Goal: Use online tool/utility: Utilize a website feature to perform a specific function

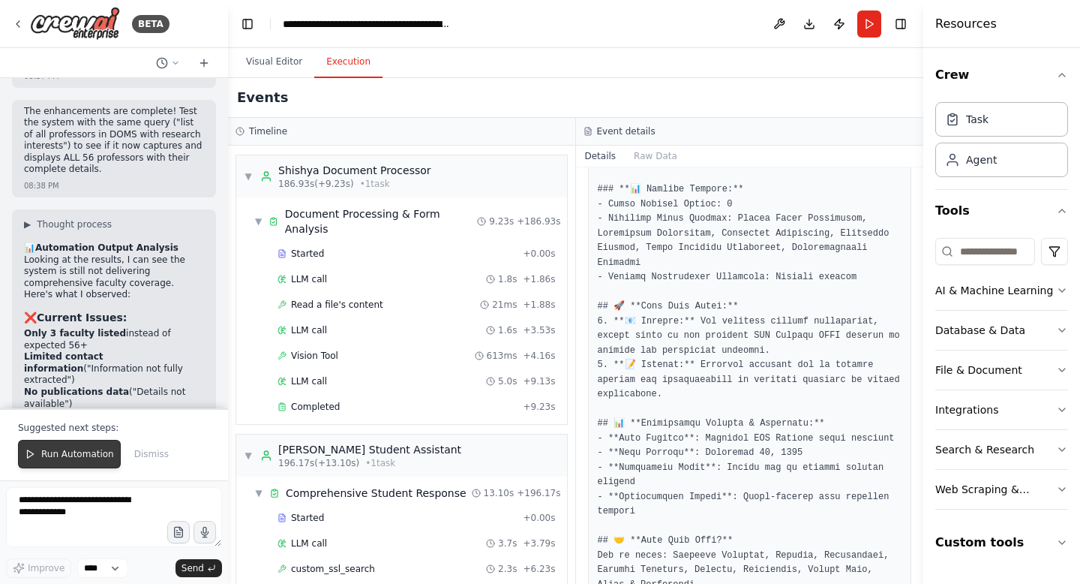
click at [83, 450] on span "Run Automation" at bounding box center [77, 454] width 73 height 12
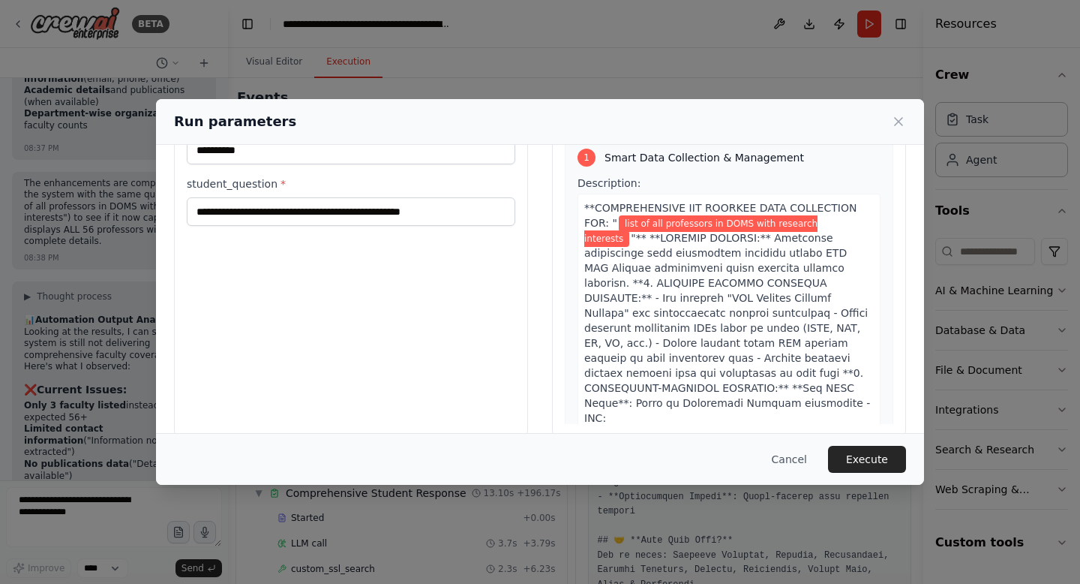
scroll to position [104, 0]
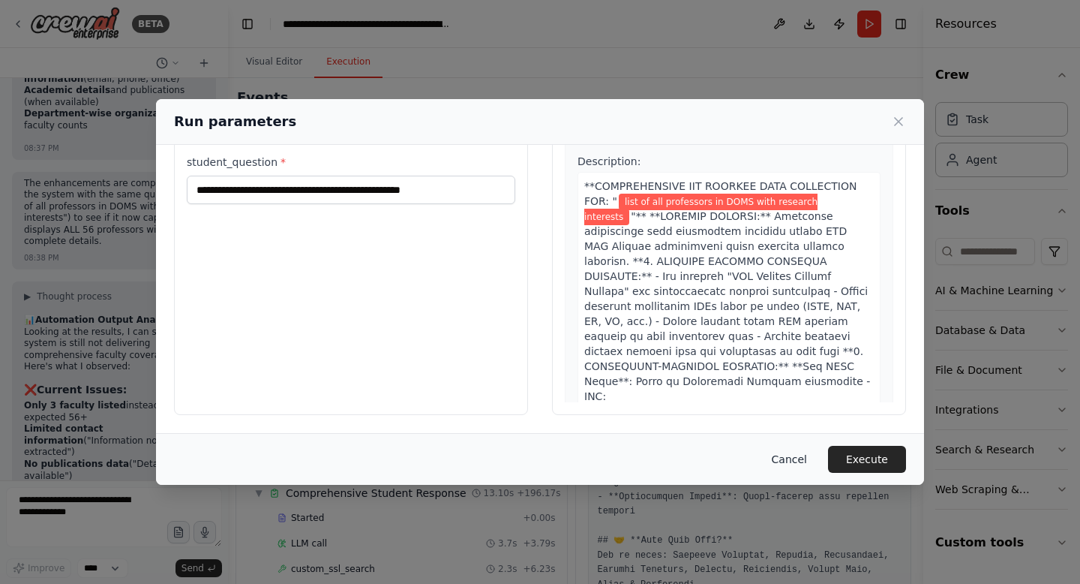
click at [806, 462] on button "Cancel" at bounding box center [789, 459] width 59 height 27
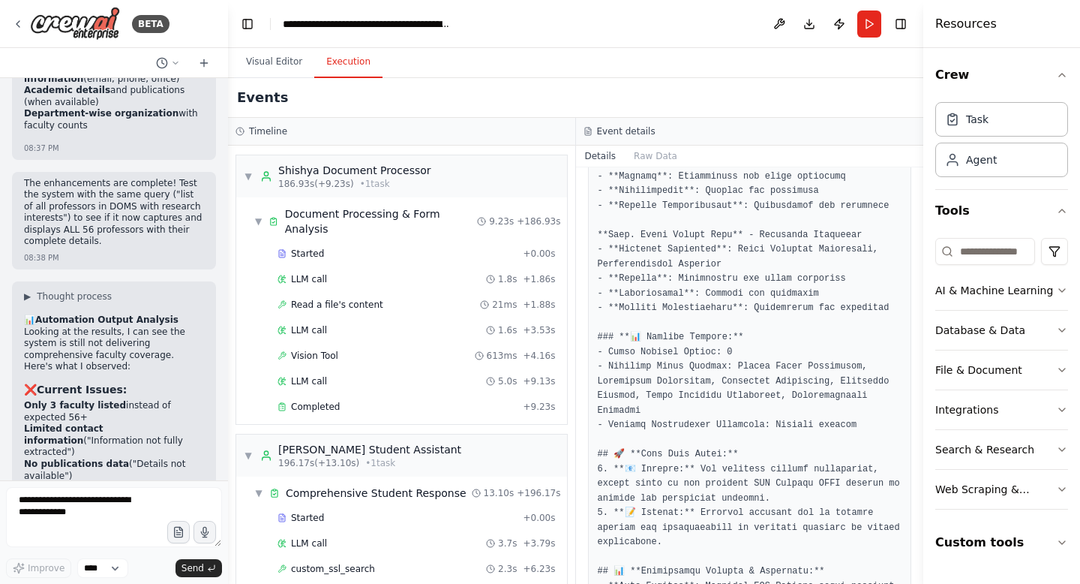
scroll to position [1759, 0]
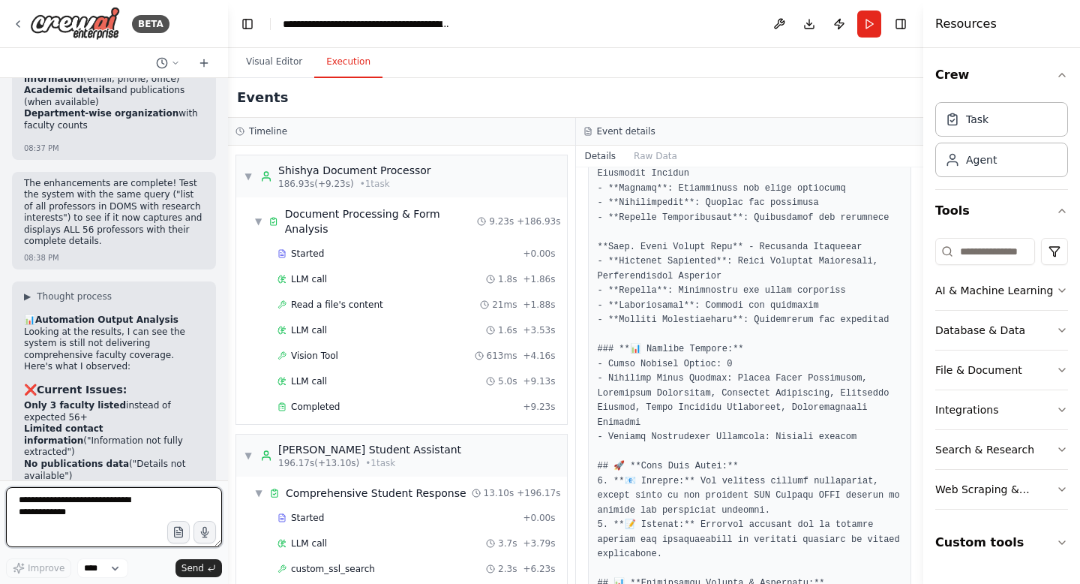
click at [128, 507] on textarea at bounding box center [114, 517] width 216 height 60
click at [872, 20] on button "Run" at bounding box center [870, 24] width 24 height 27
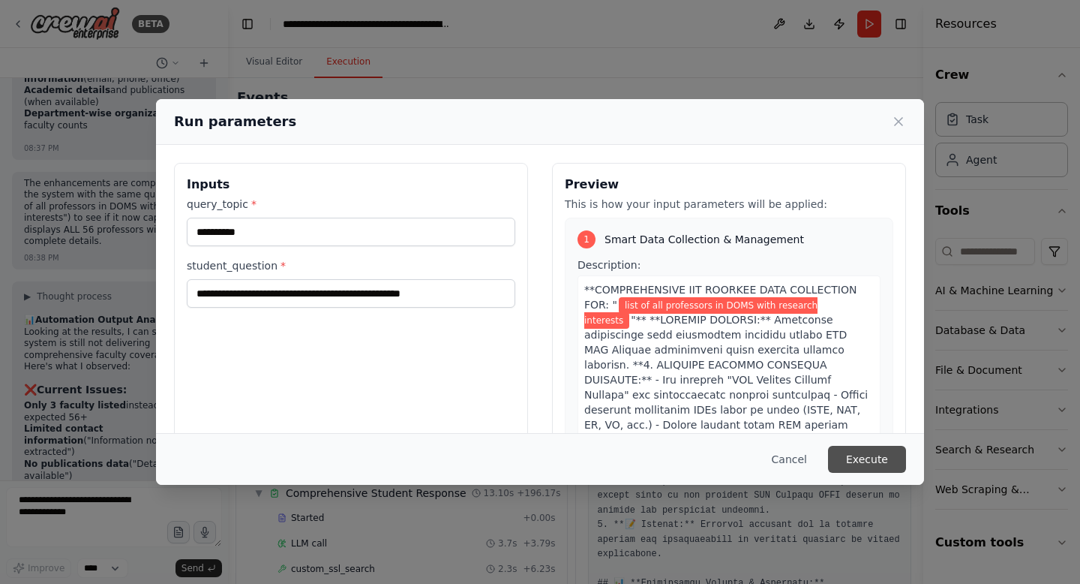
click at [875, 459] on button "Execute" at bounding box center [867, 459] width 78 height 27
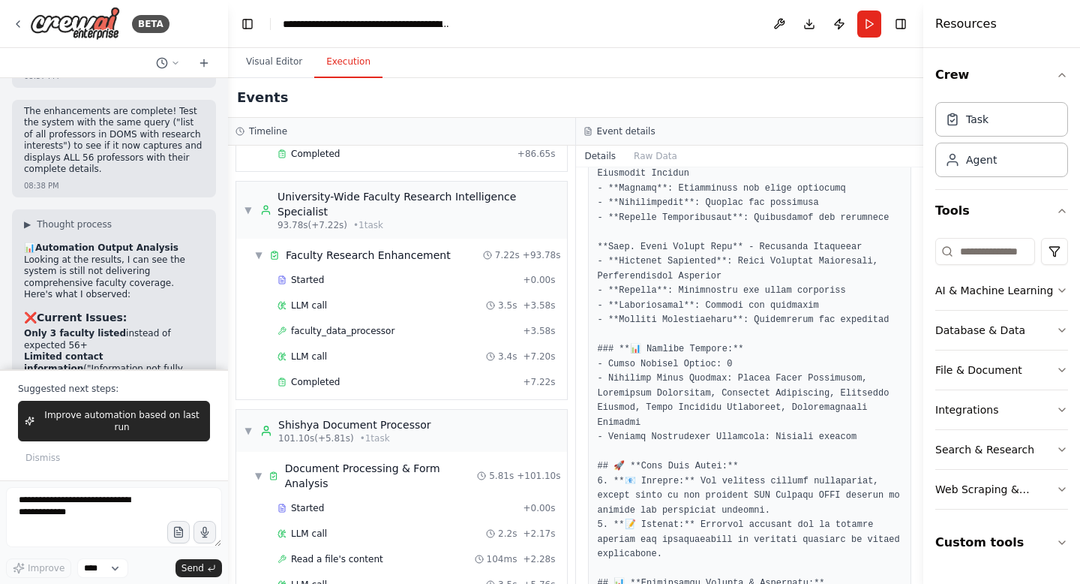
scroll to position [531, 0]
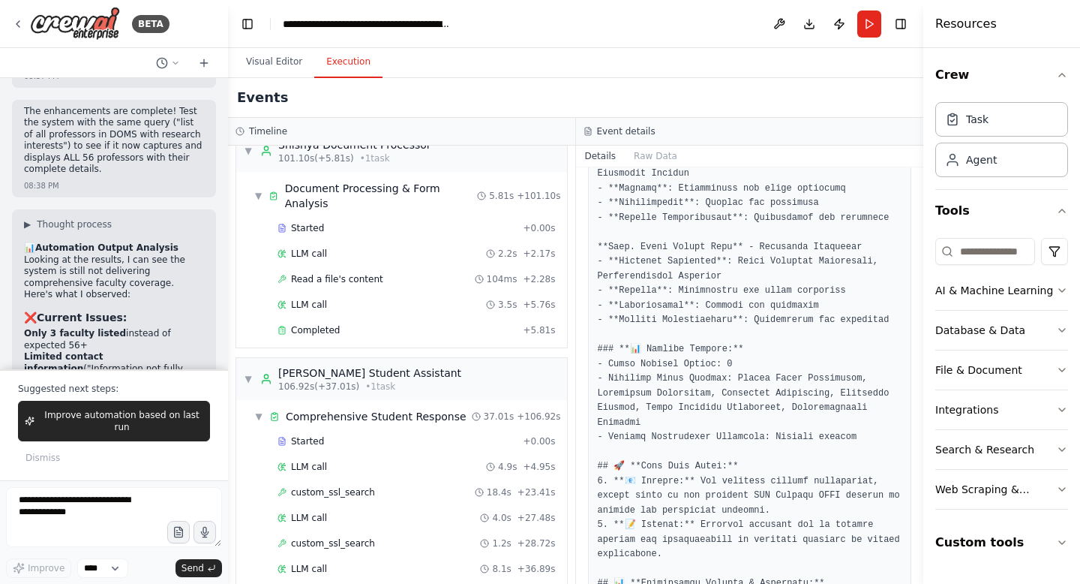
click at [313, 583] on span "Completed" at bounding box center [315, 594] width 49 height 12
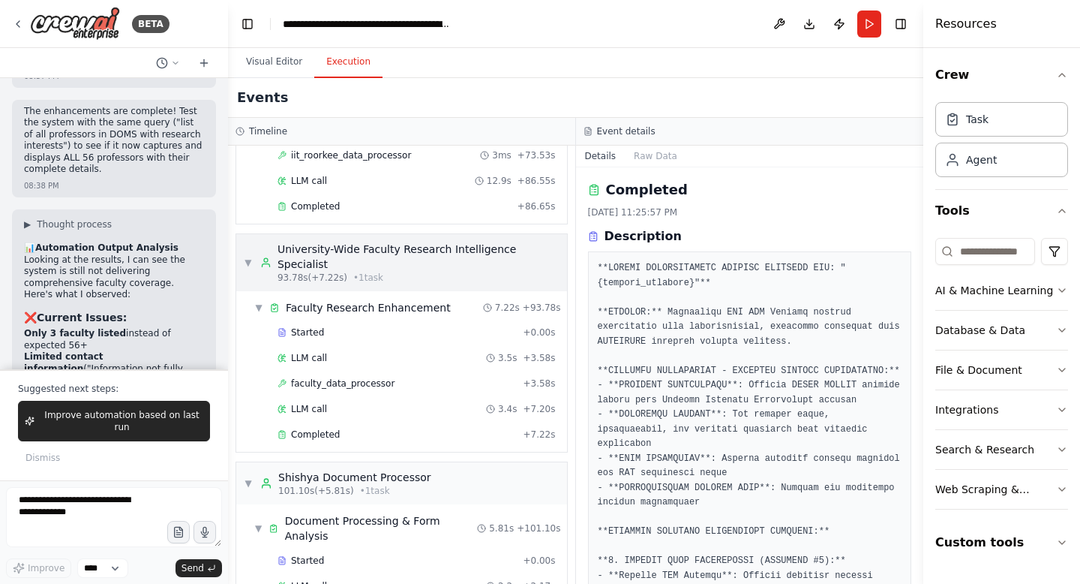
scroll to position [188, 0]
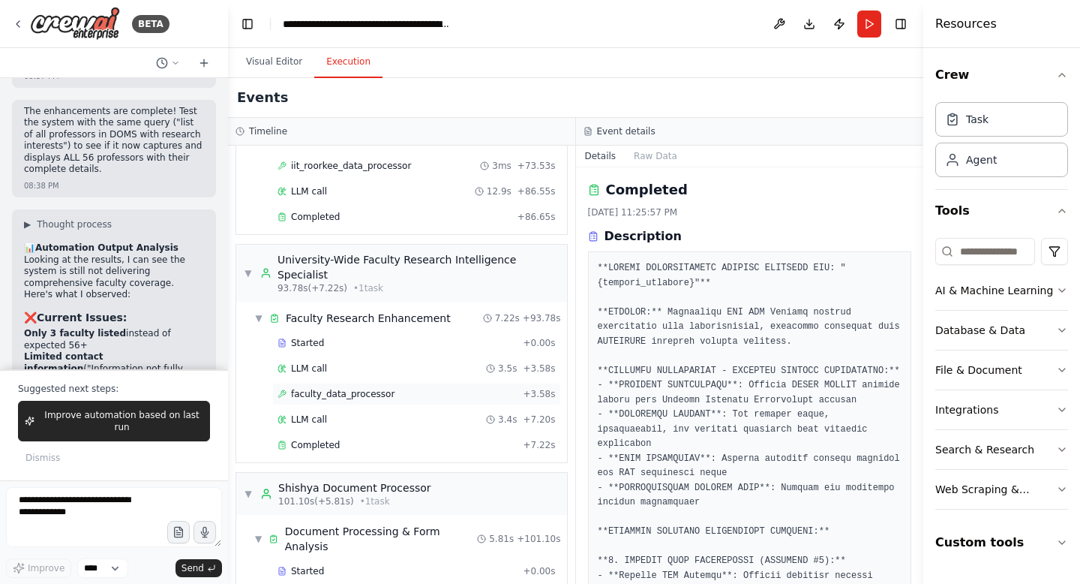
click at [361, 388] on span "faculty_data_processor" at bounding box center [343, 394] width 104 height 12
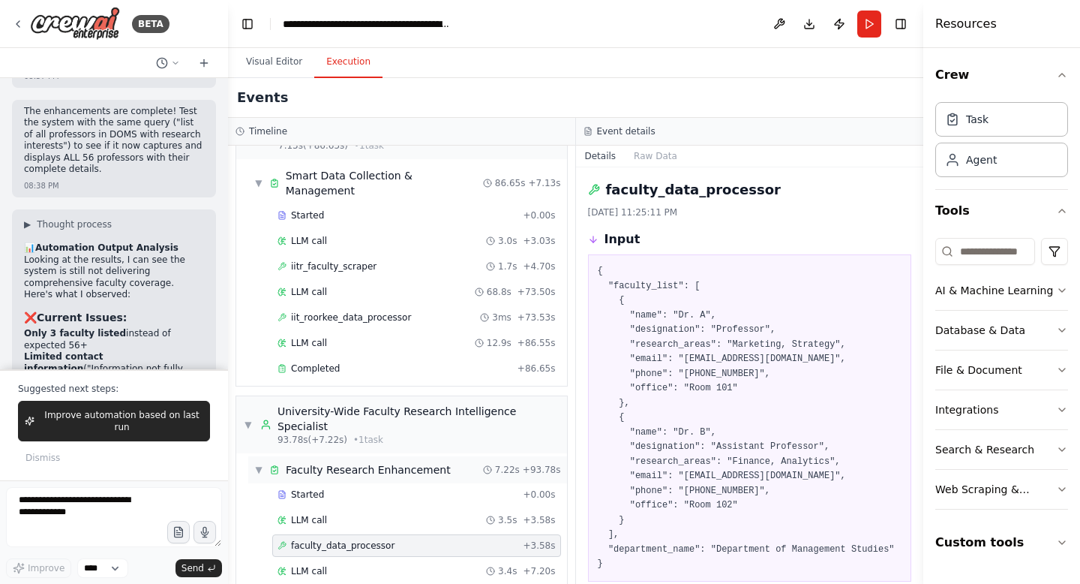
scroll to position [0, 0]
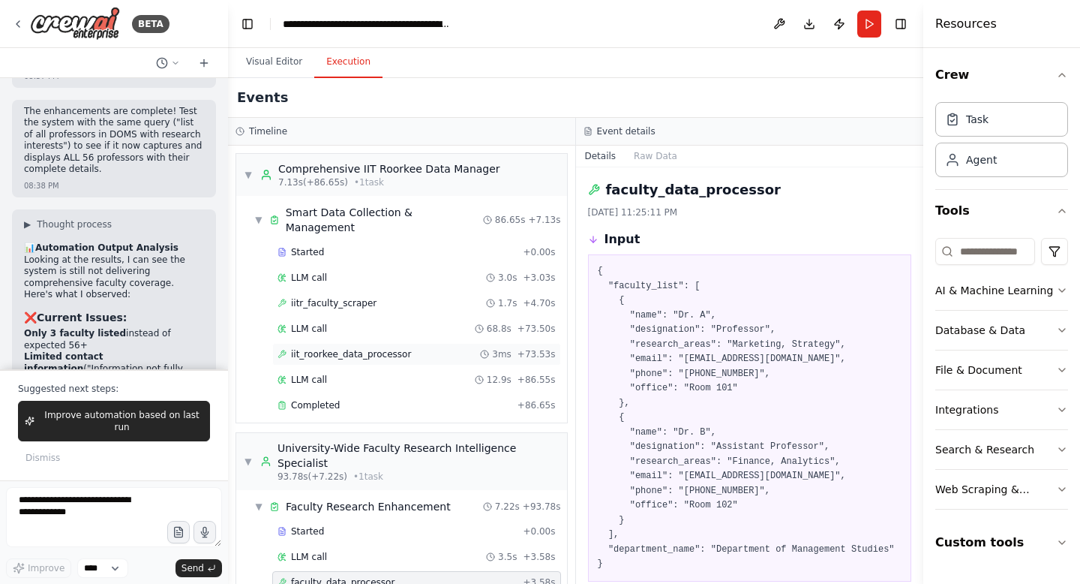
click at [382, 348] on span "iit_roorkee_data_processor" at bounding box center [351, 354] width 120 height 12
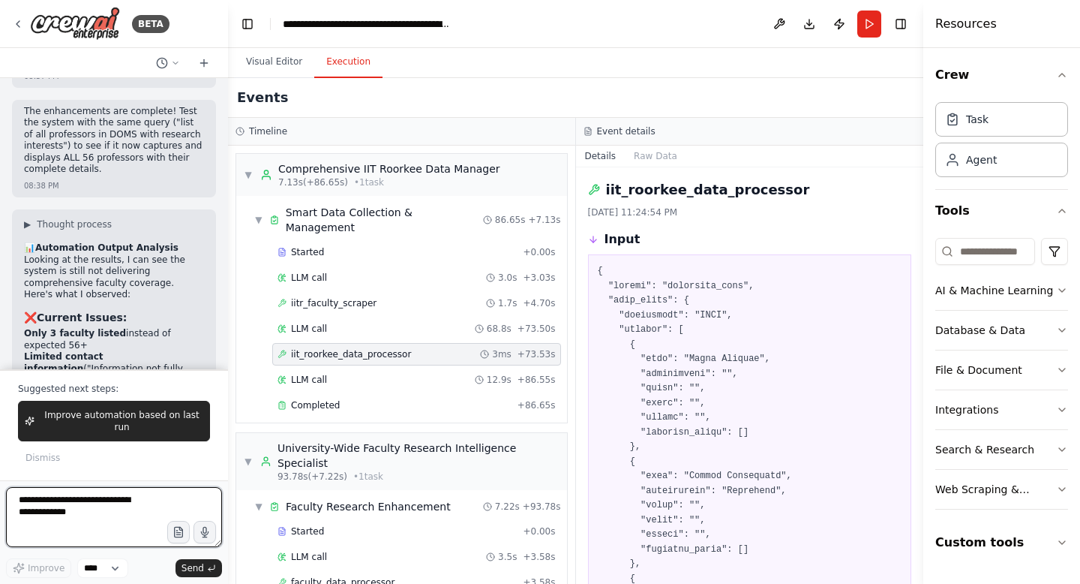
click at [127, 509] on textarea at bounding box center [114, 517] width 216 height 60
type textarea "**********"
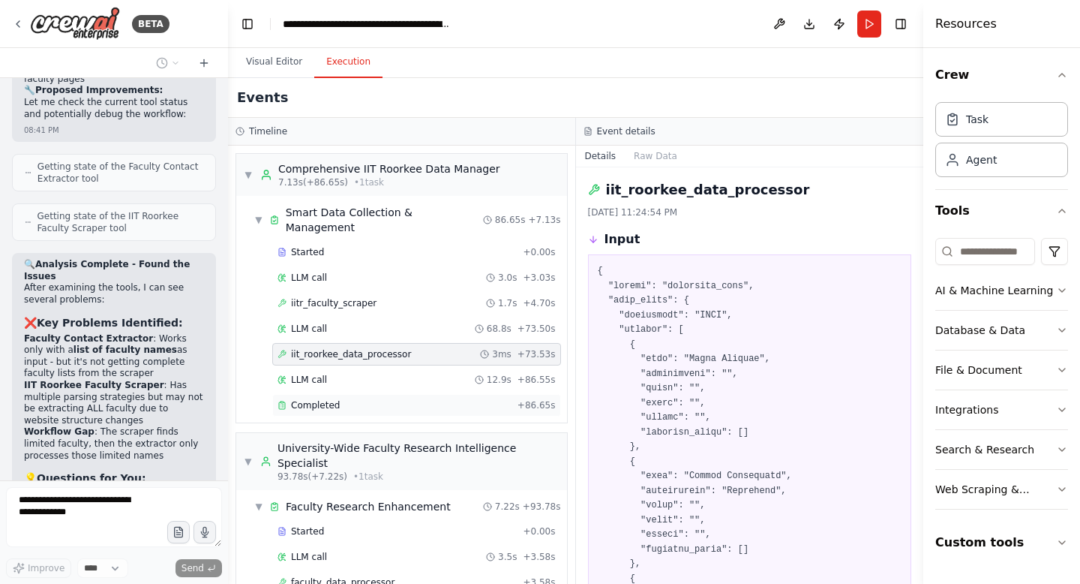
scroll to position [130058, 0]
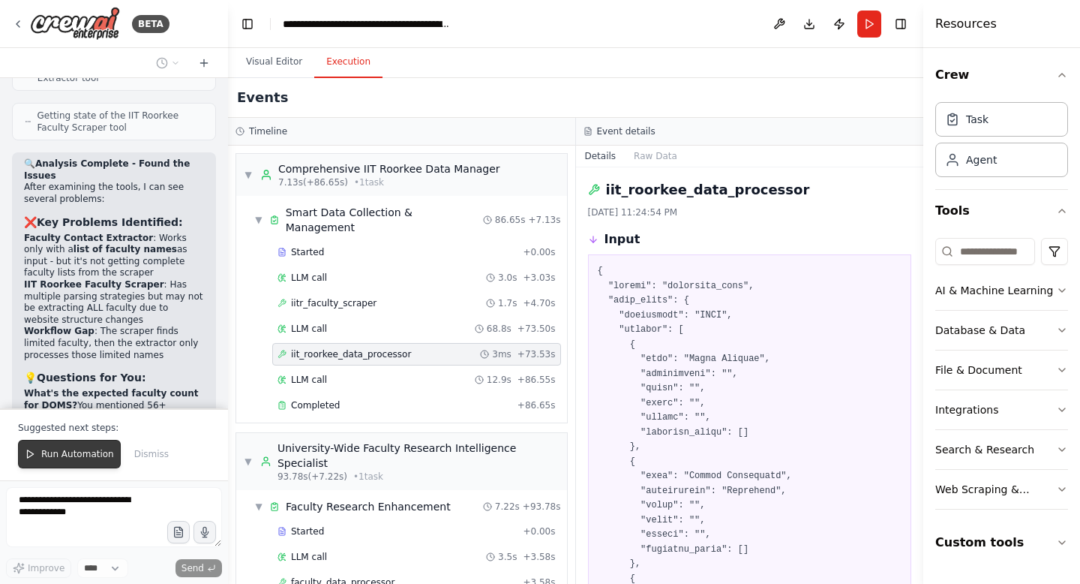
click at [77, 461] on button "Run Automation" at bounding box center [69, 454] width 103 height 29
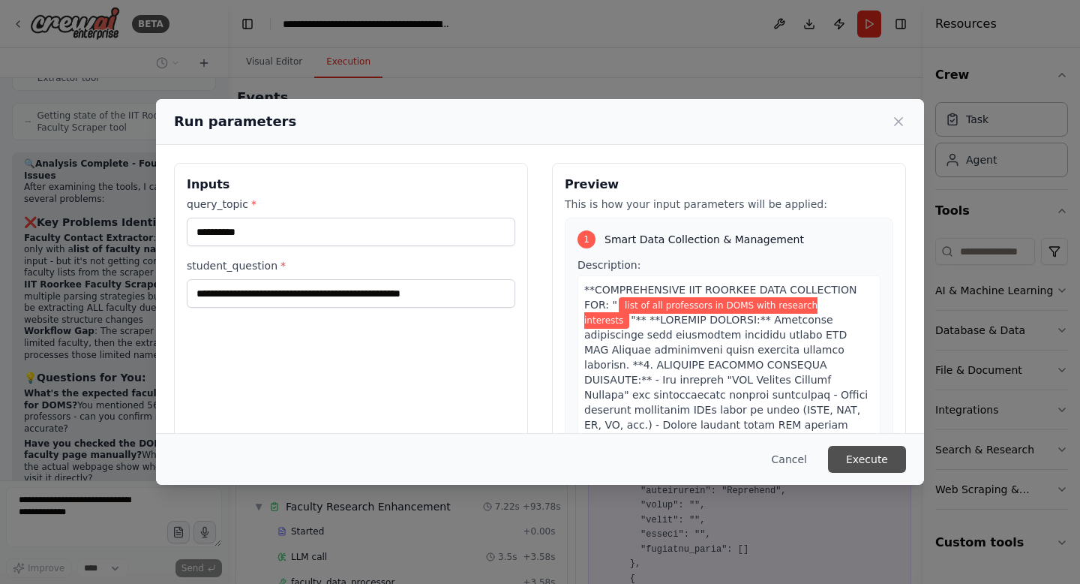
click at [875, 458] on button "Execute" at bounding box center [867, 459] width 78 height 27
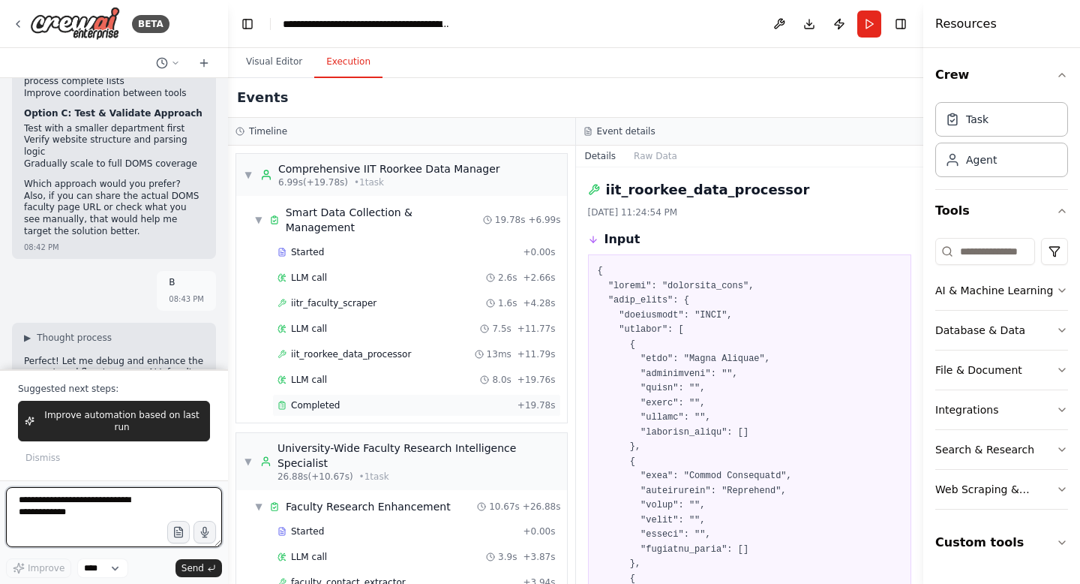
scroll to position [582, 0]
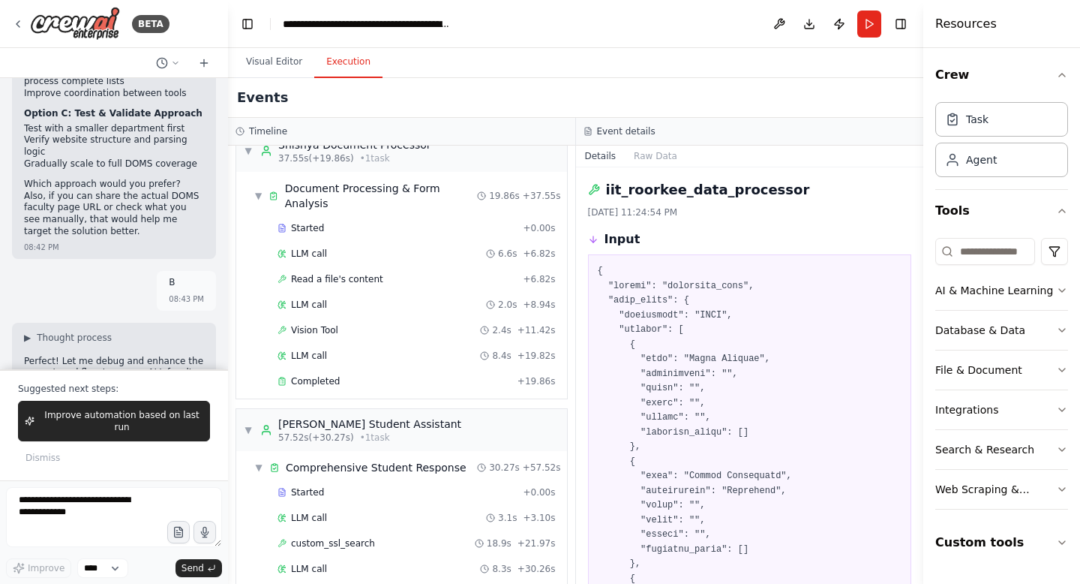
click at [335, 583] on span "Completed" at bounding box center [315, 594] width 49 height 12
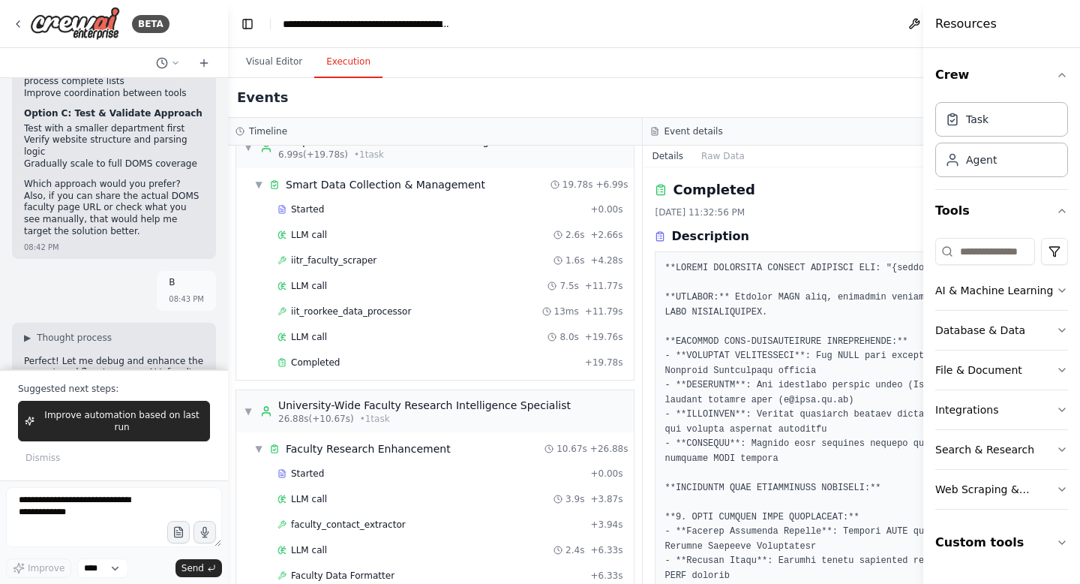
scroll to position [0, 0]
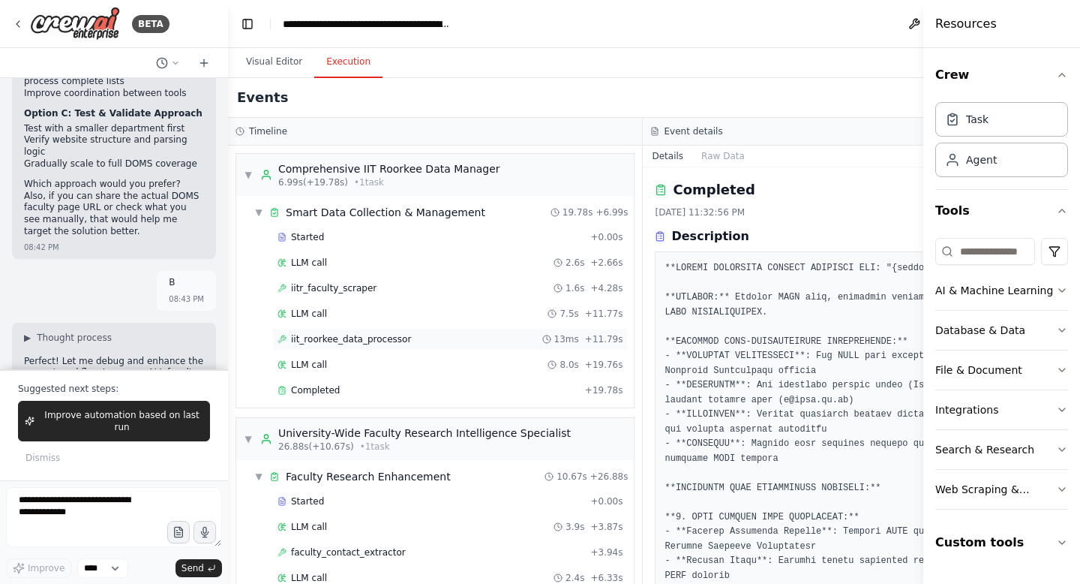
click at [358, 342] on span "iit_roorkee_data_processor" at bounding box center [351, 339] width 120 height 12
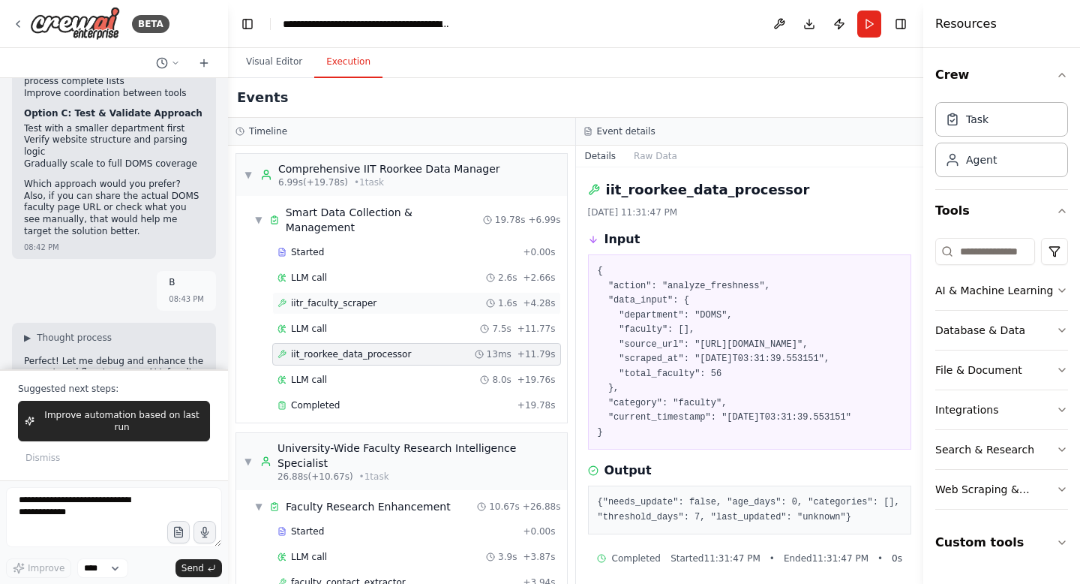
click at [378, 297] on div "iitr_faculty_scraper 1.6s + 4.28s" at bounding box center [417, 303] width 278 height 12
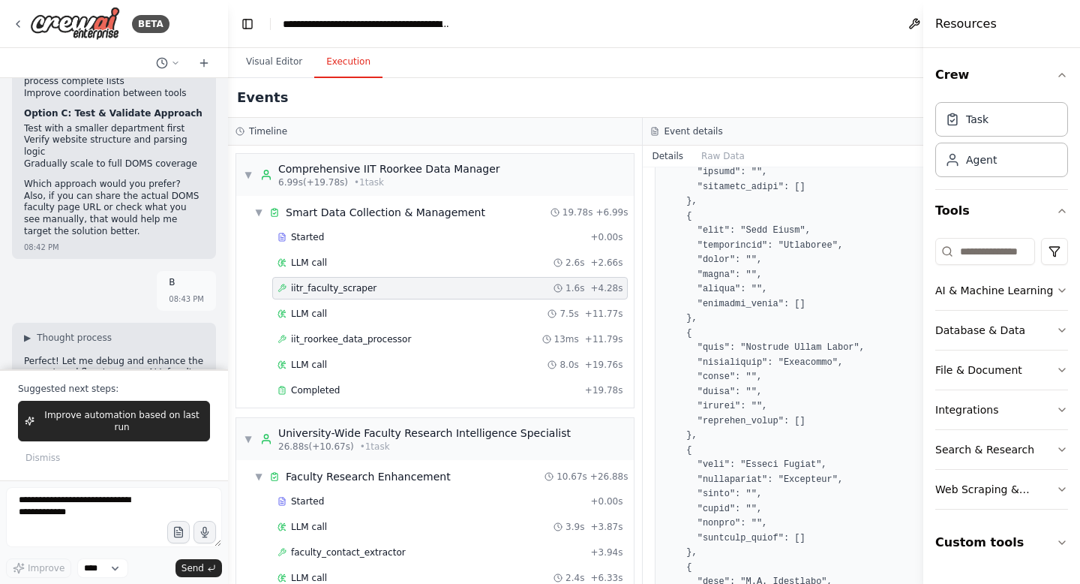
scroll to position [1747, 0]
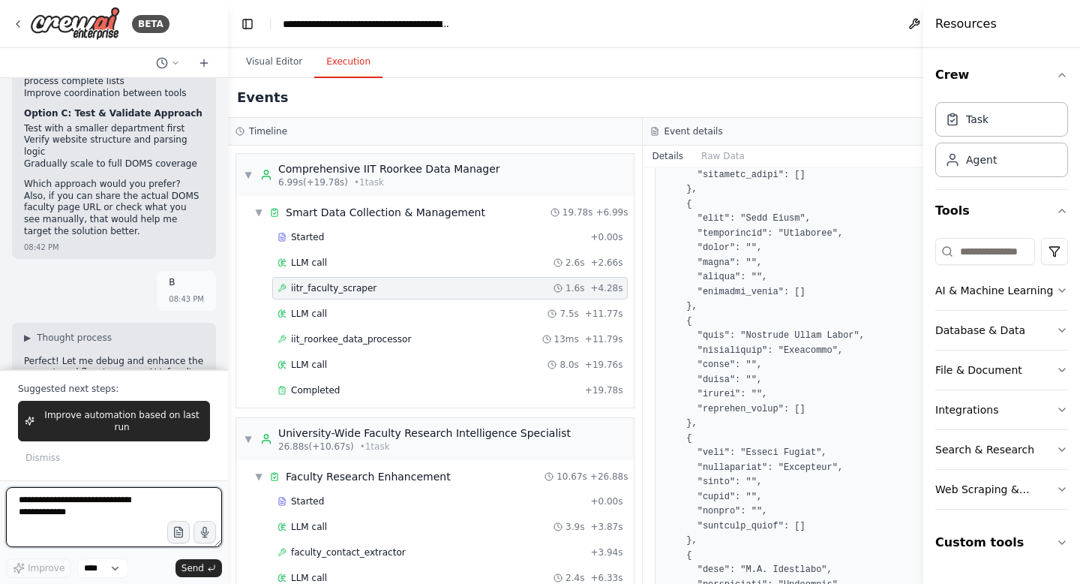
click at [98, 496] on textarea at bounding box center [114, 517] width 216 height 60
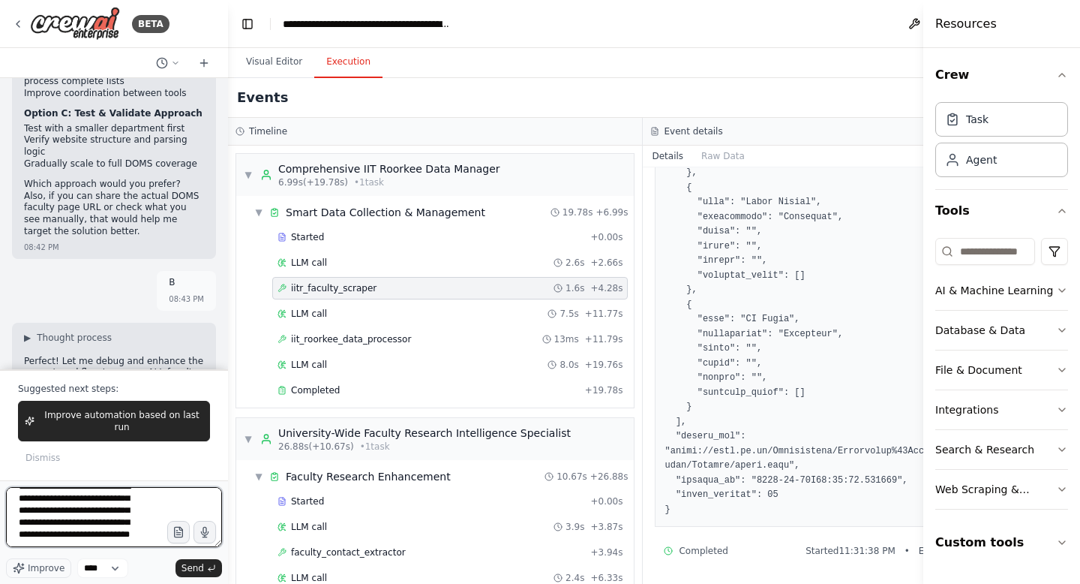
scroll to position [31, 0]
type textarea "**********"
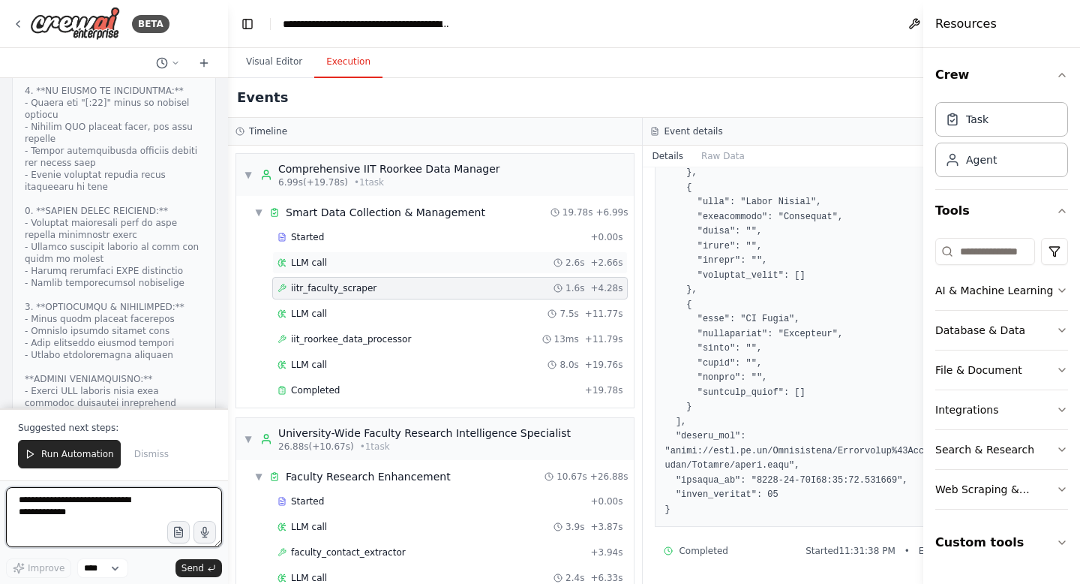
scroll to position [132016, 0]
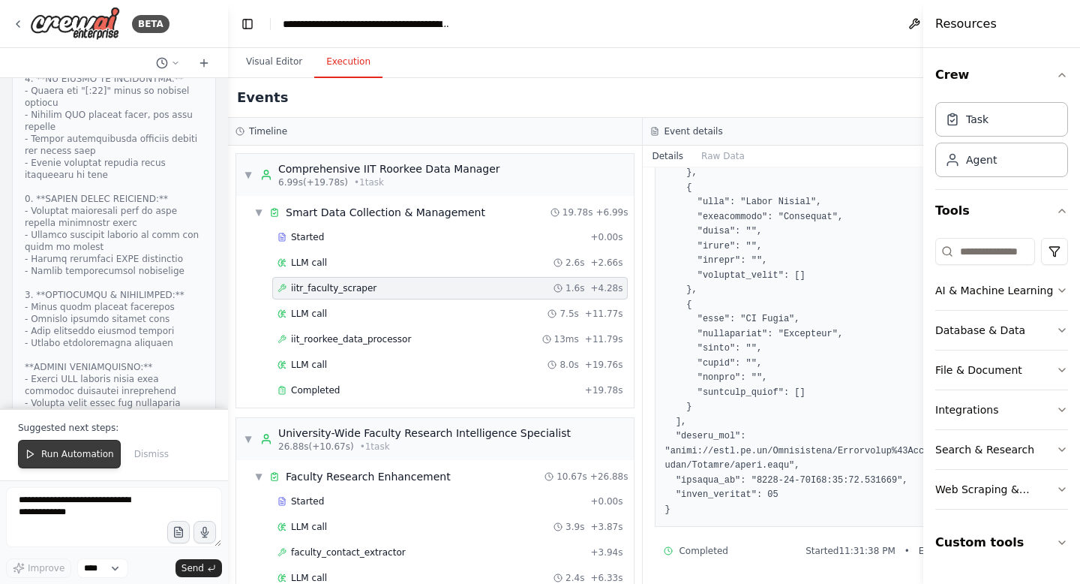
click at [64, 451] on span "Run Automation" at bounding box center [77, 454] width 73 height 12
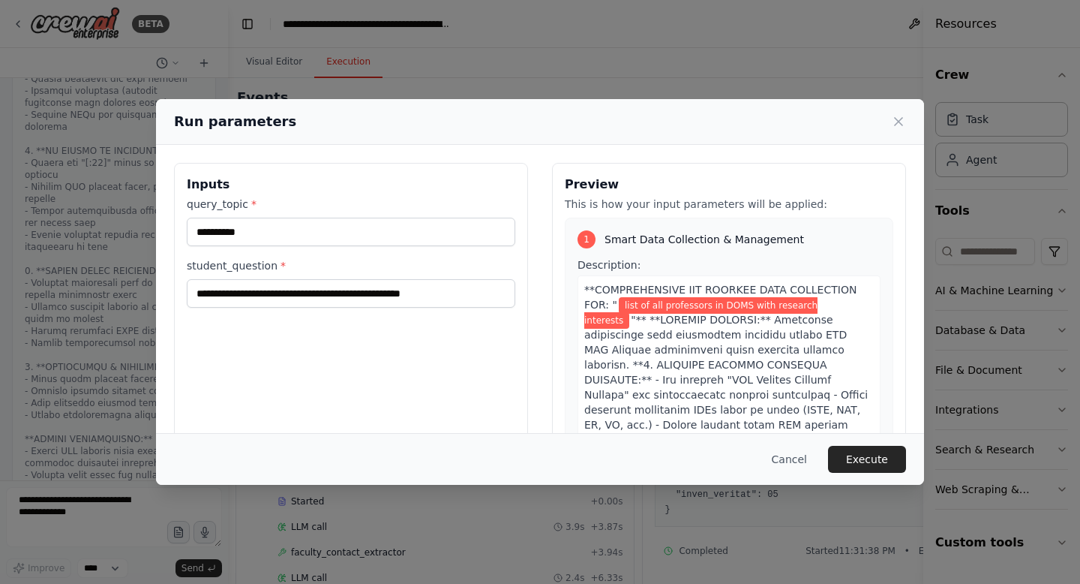
click at [64, 451] on div "**********" at bounding box center [540, 292] width 1080 height 584
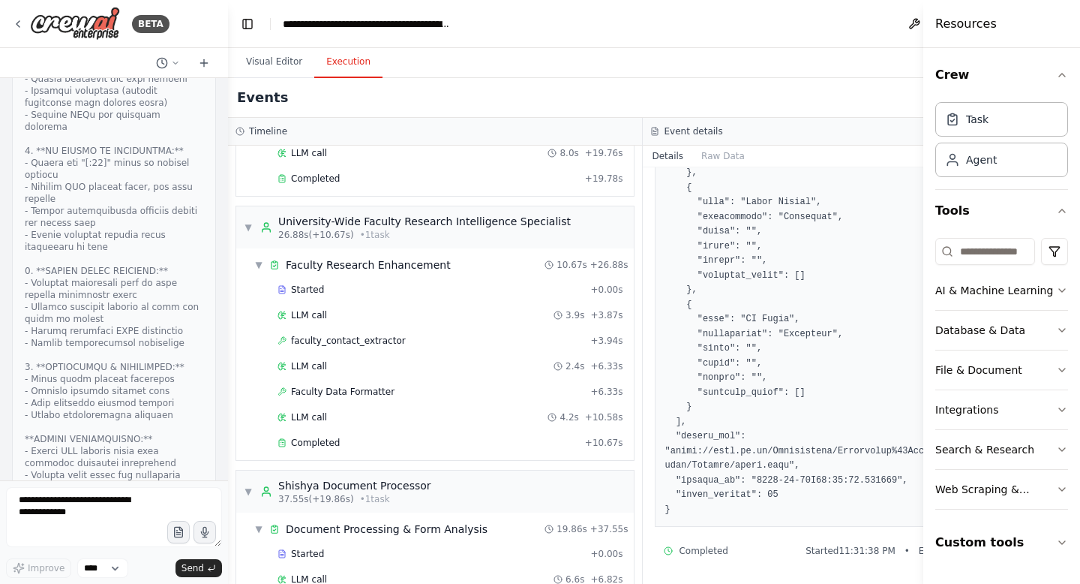
scroll to position [0, 0]
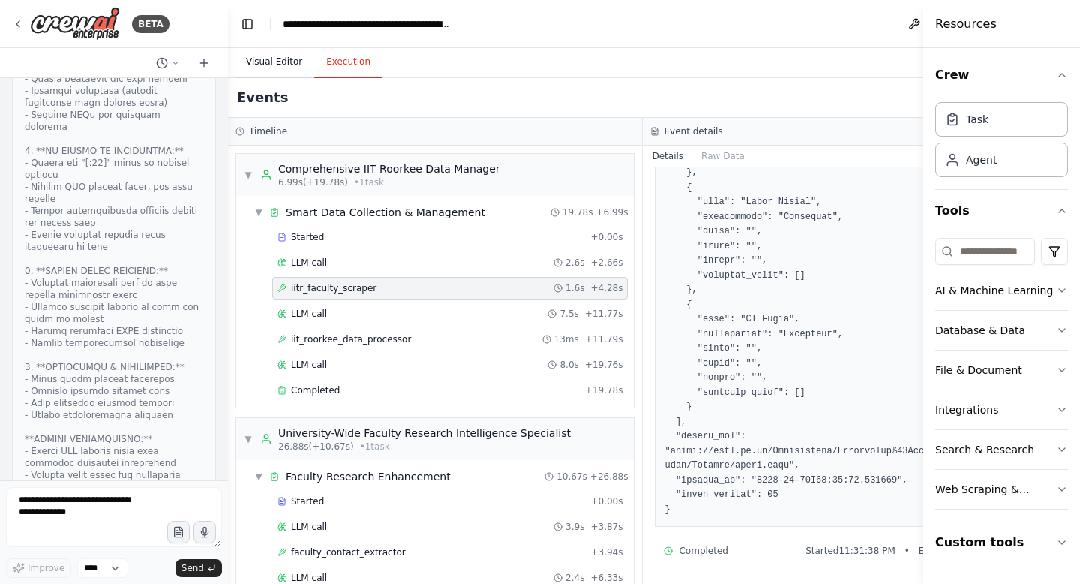
click at [305, 64] on button "Visual Editor" at bounding box center [274, 63] width 80 height 32
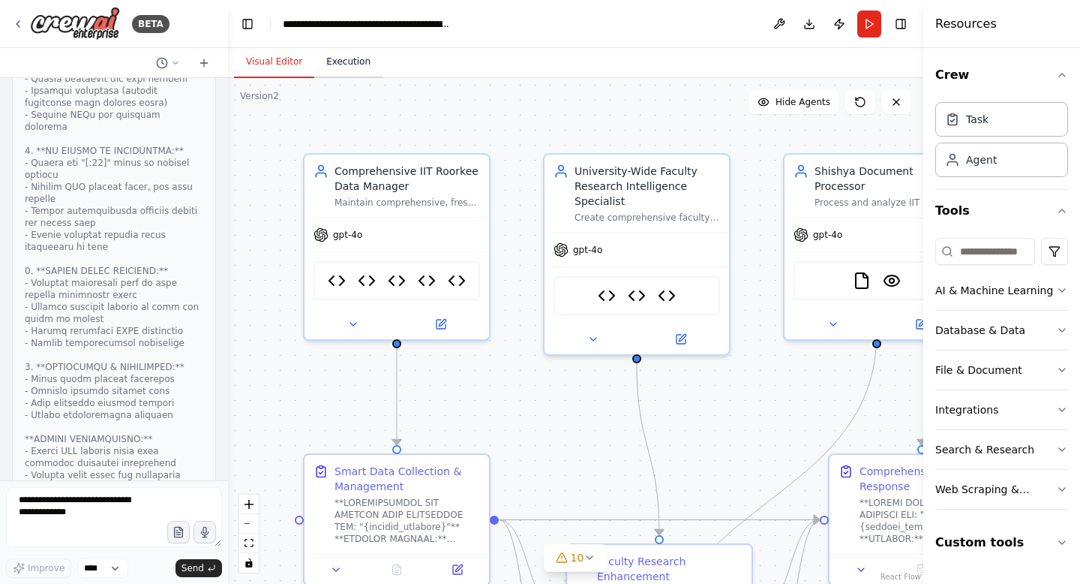
click at [365, 53] on button "Execution" at bounding box center [348, 63] width 68 height 32
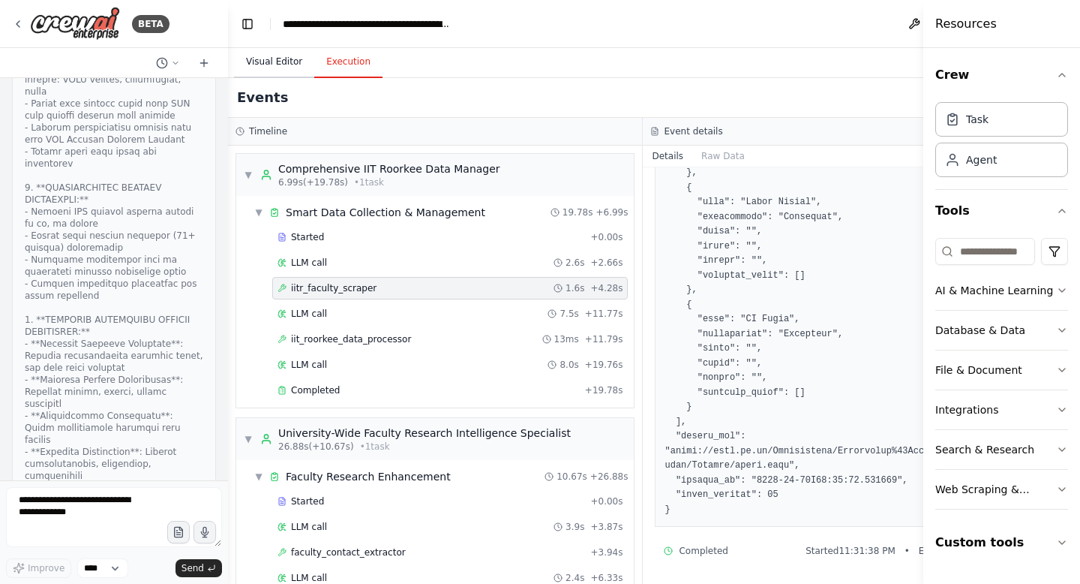
click at [281, 68] on button "Visual Editor" at bounding box center [274, 63] width 80 height 32
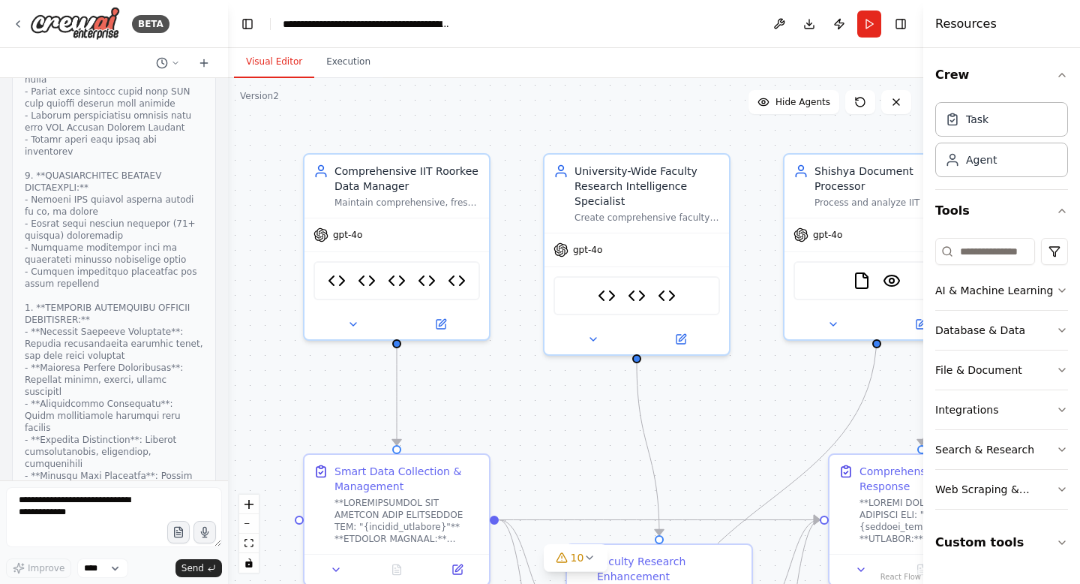
scroll to position [132784, 0]
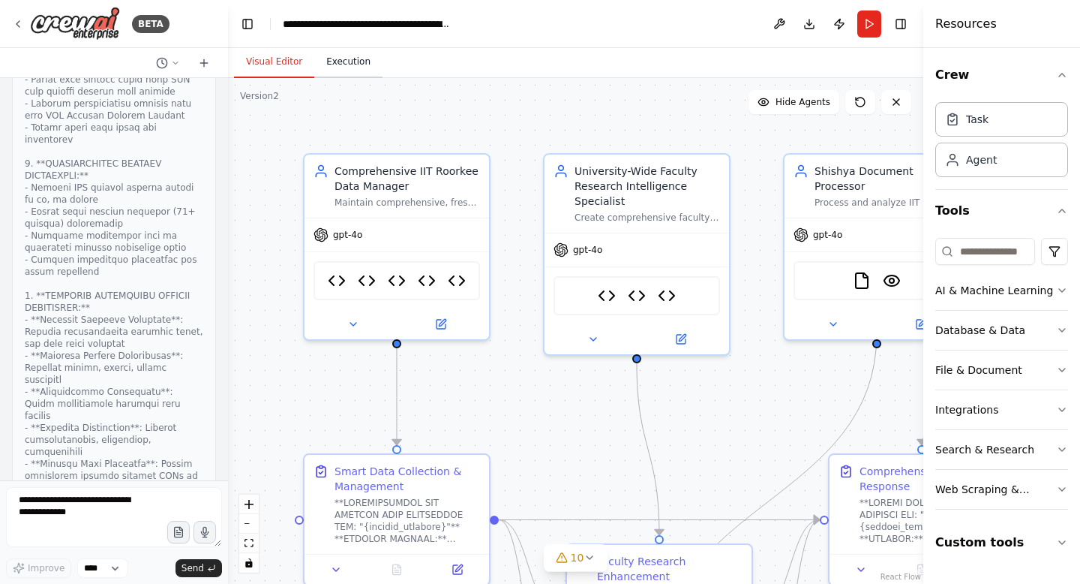
click at [365, 56] on button "Execution" at bounding box center [348, 63] width 68 height 32
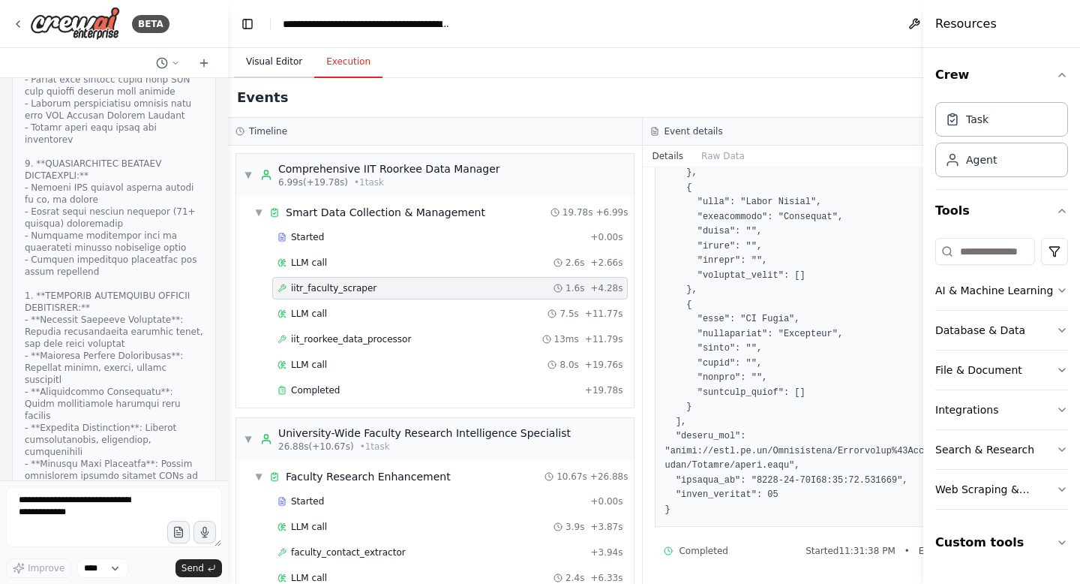
click at [293, 56] on button "Visual Editor" at bounding box center [274, 63] width 80 height 32
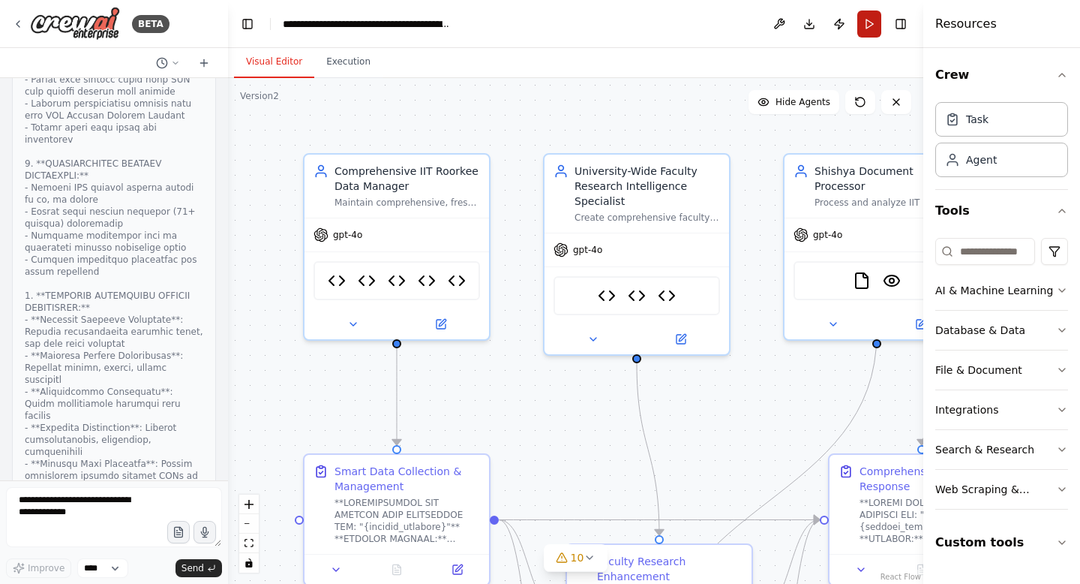
click at [873, 23] on button "Run" at bounding box center [870, 24] width 24 height 27
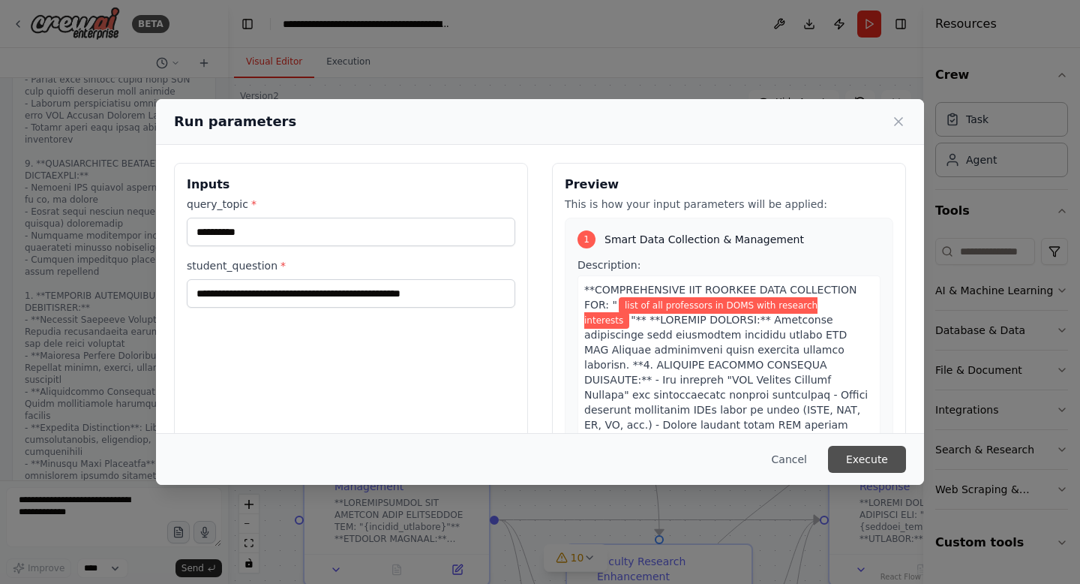
click at [860, 457] on button "Execute" at bounding box center [867, 459] width 78 height 27
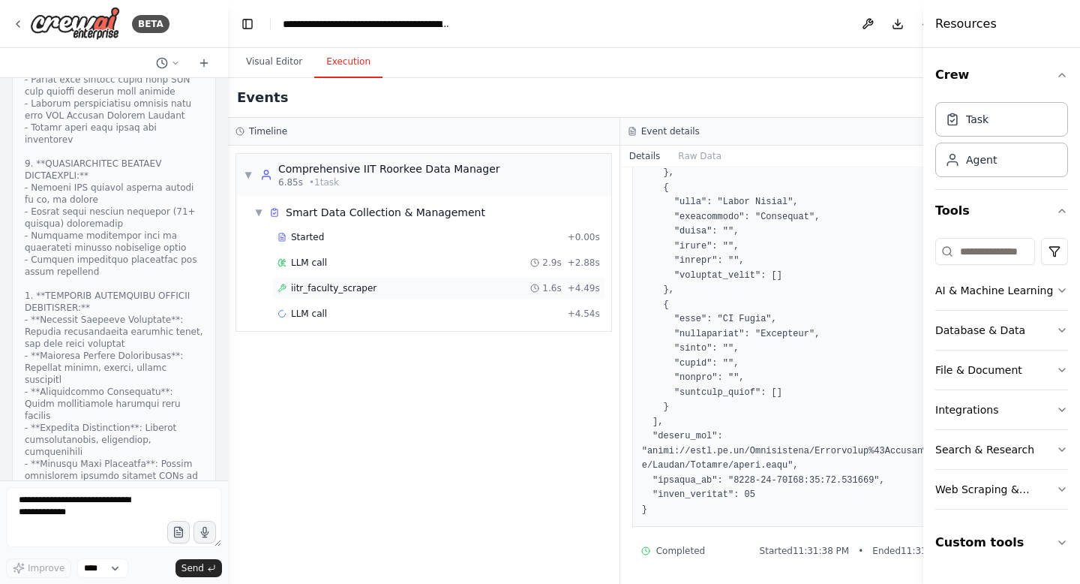
click at [365, 290] on span "iitr_faculty_scraper" at bounding box center [334, 288] width 86 height 12
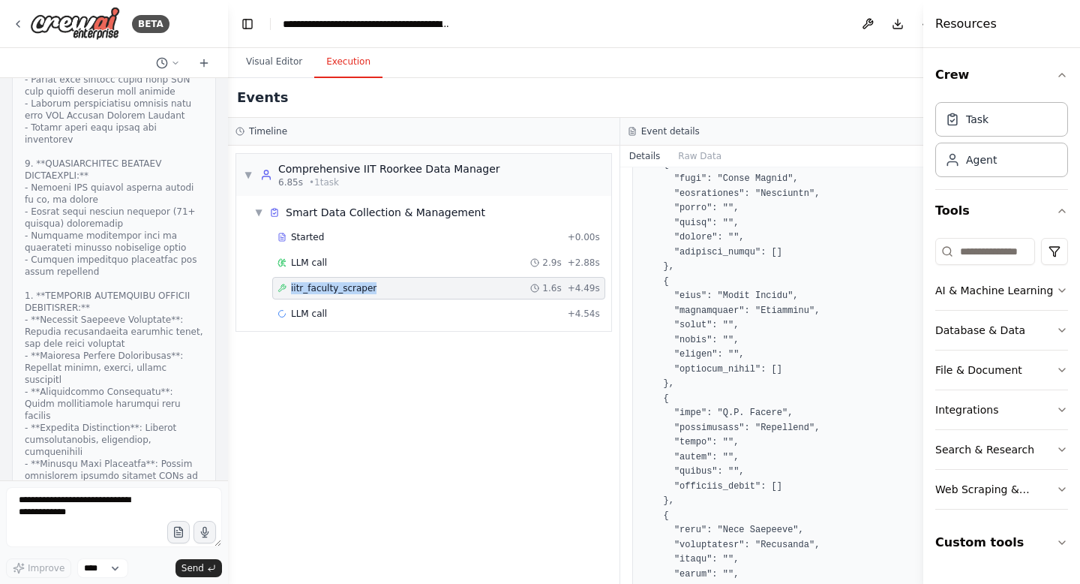
scroll to position [5528, 0]
click at [287, 62] on button "Visual Editor" at bounding box center [274, 63] width 80 height 32
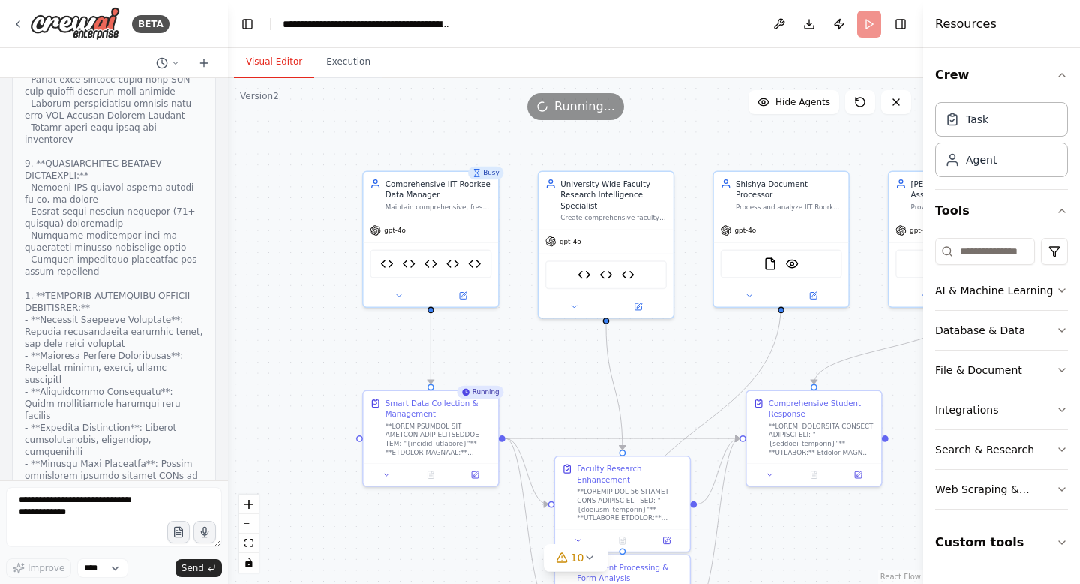
click at [352, 79] on div ".deletable-edge-delete-btn { width: 20px; height: 20px; border: 0px solid #ffff…" at bounding box center [575, 331] width 695 height 506
click at [350, 71] on button "Execution" at bounding box center [348, 63] width 68 height 32
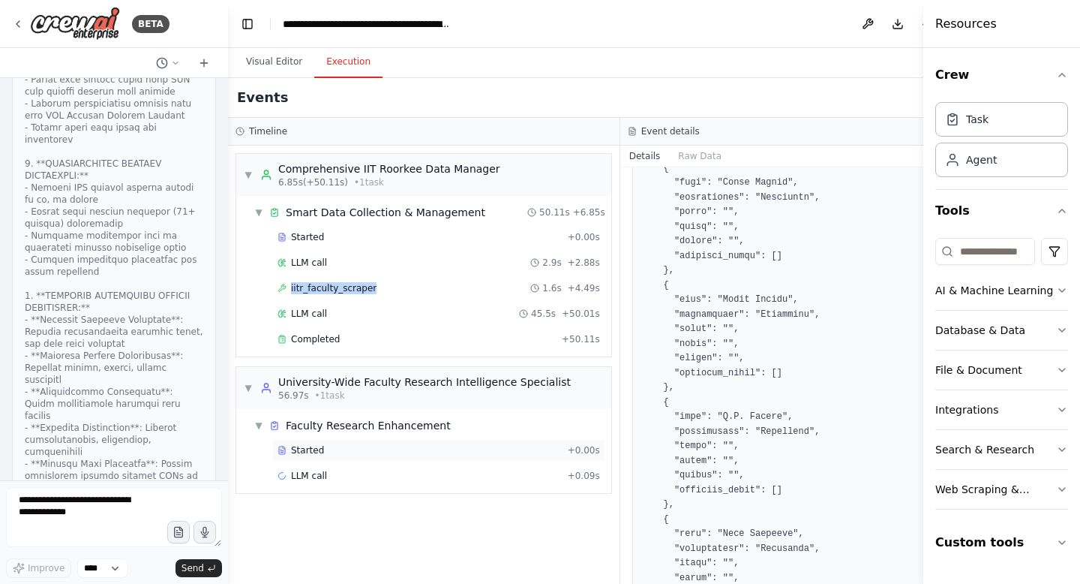
click at [301, 447] on span "Started" at bounding box center [307, 450] width 33 height 12
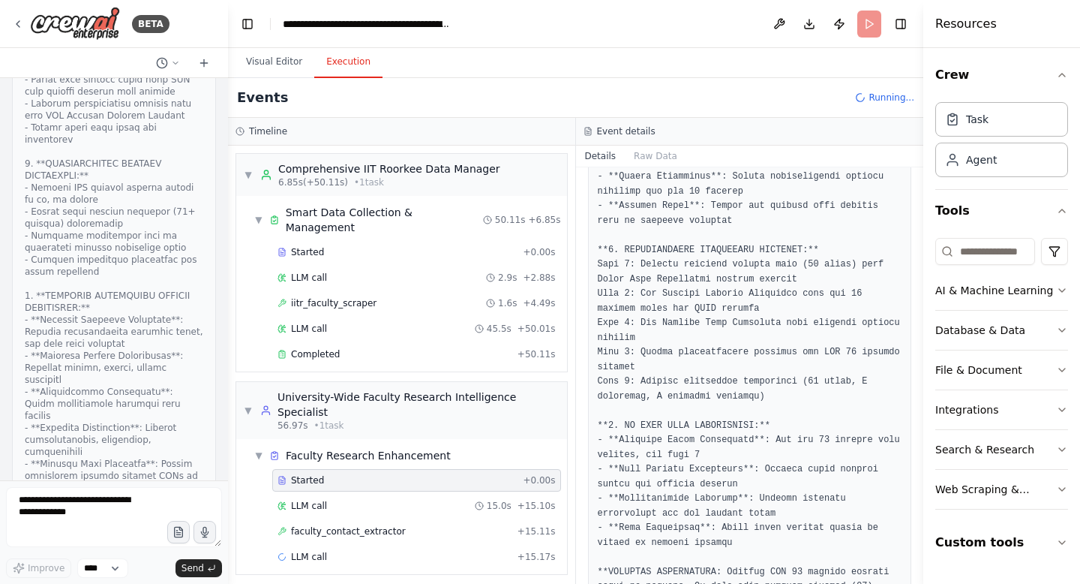
scroll to position [766, 0]
click at [393, 525] on span "faculty_contact_extractor" at bounding box center [348, 531] width 115 height 12
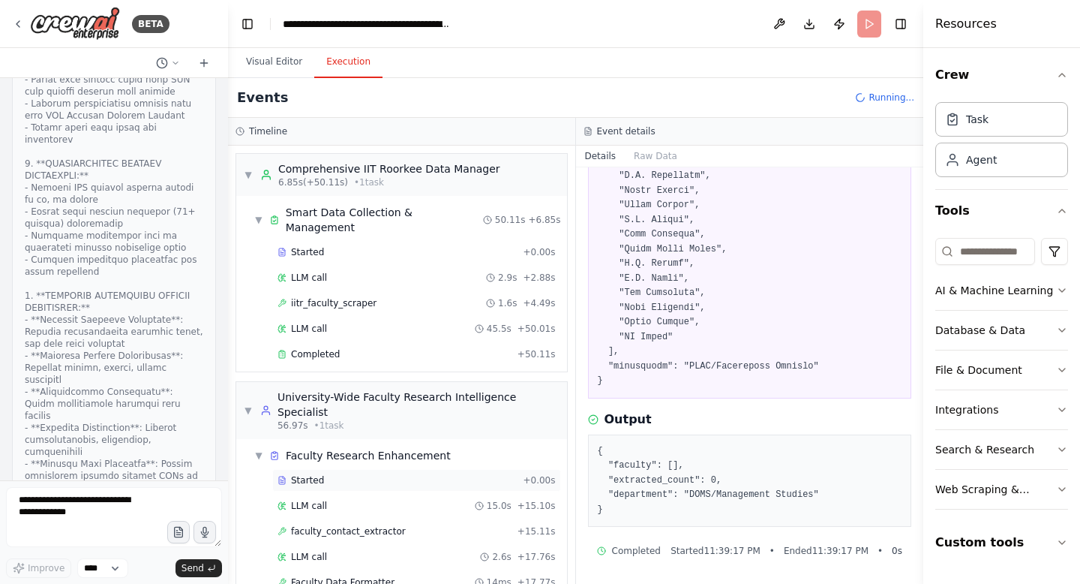
scroll to position [29, 0]
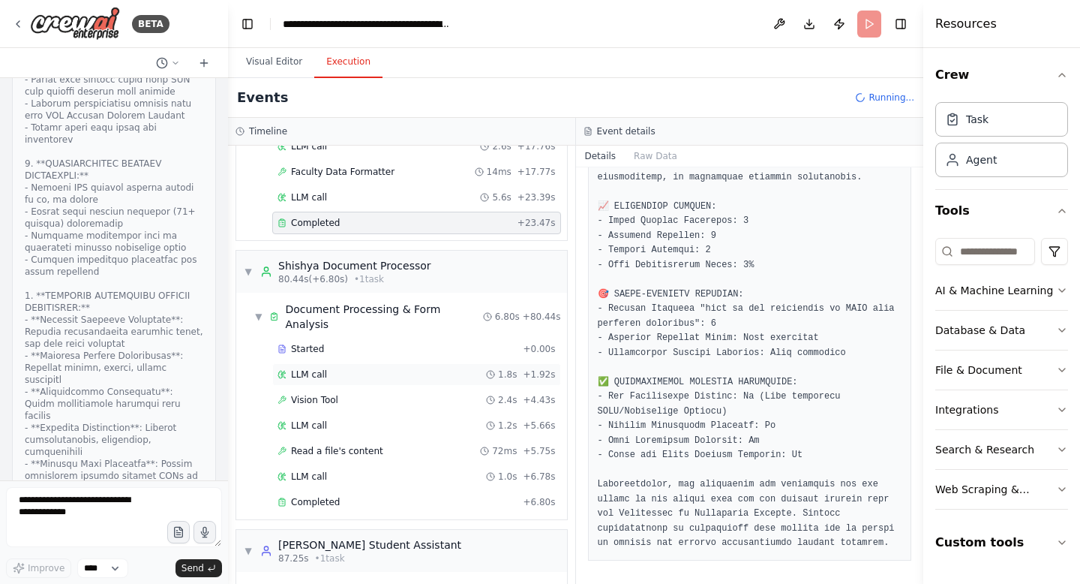
scroll to position [480, 0]
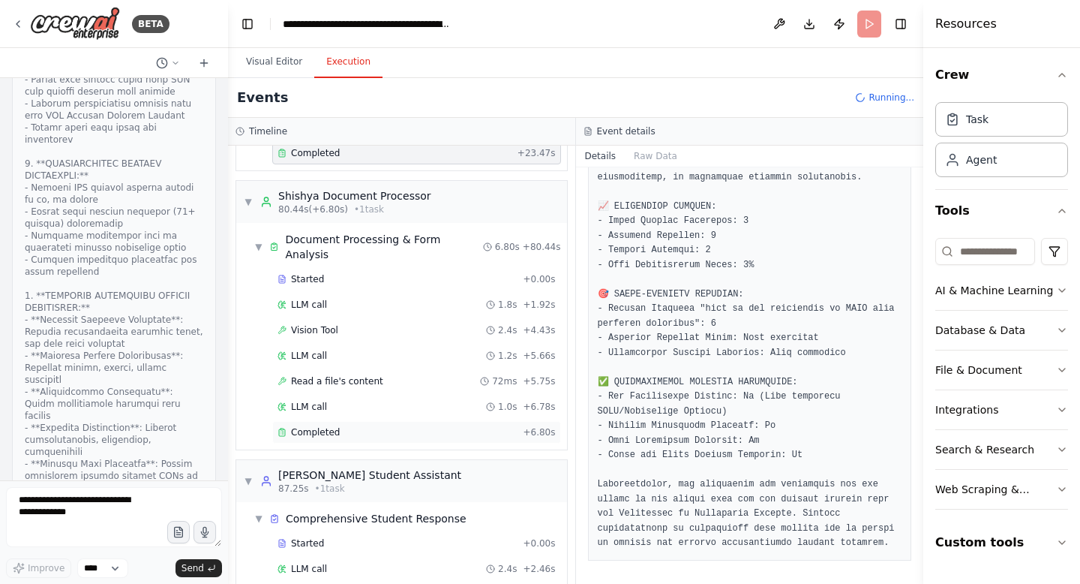
click at [350, 426] on div "Completed" at bounding box center [397, 432] width 239 height 12
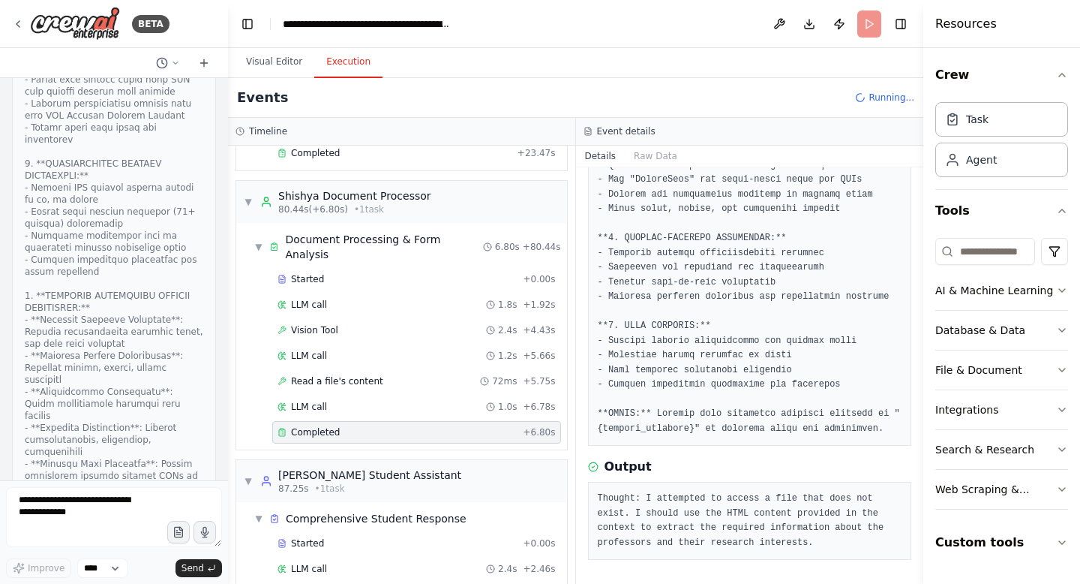
scroll to position [352, 0]
click at [351, 563] on div "LLM call 2.4s + 2.46s" at bounding box center [417, 569] width 278 height 12
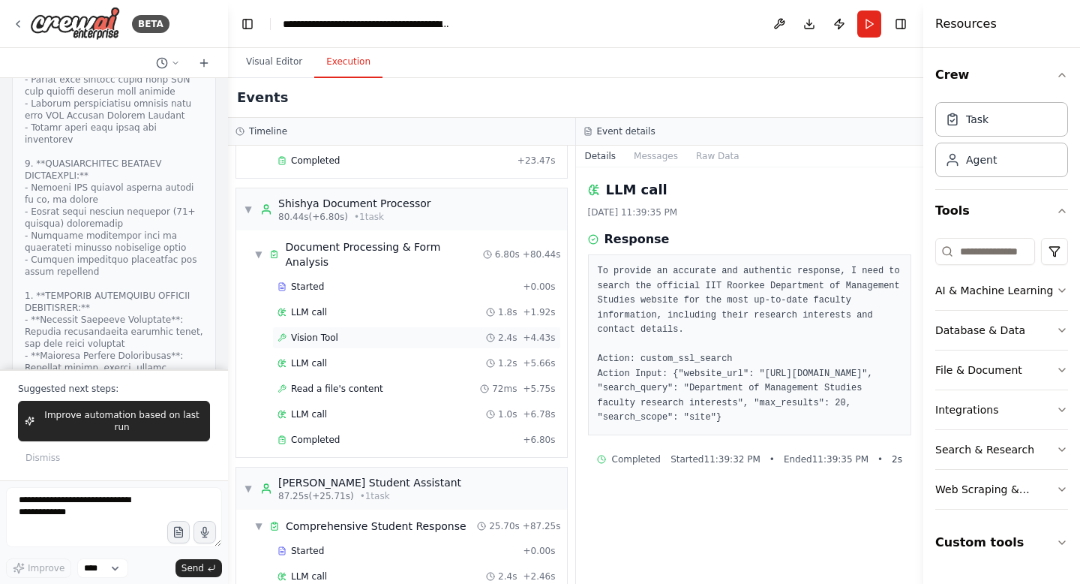
scroll to position [531, 0]
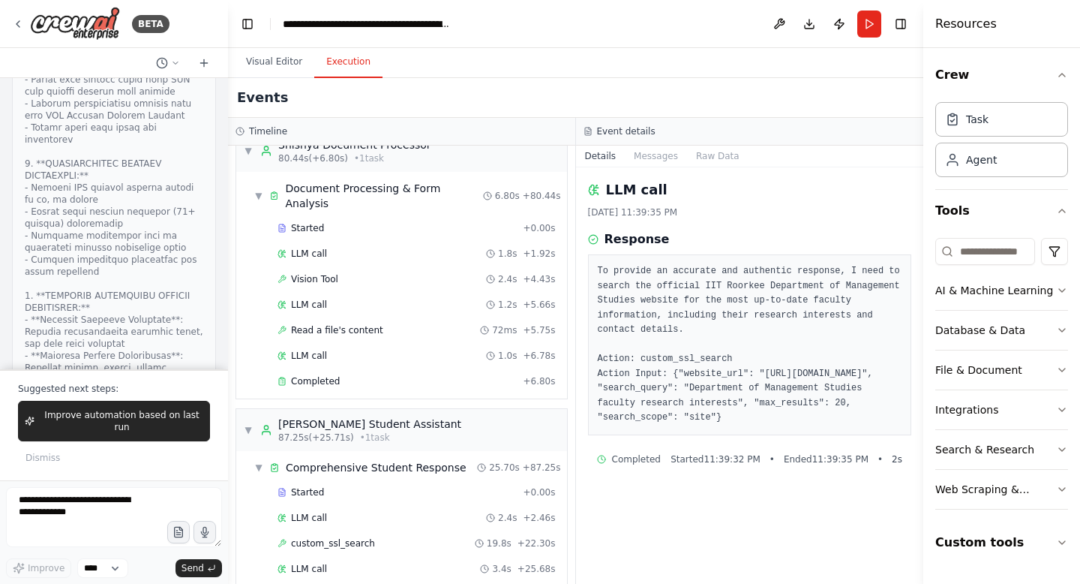
click at [323, 583] on span "Completed" at bounding box center [315, 594] width 49 height 12
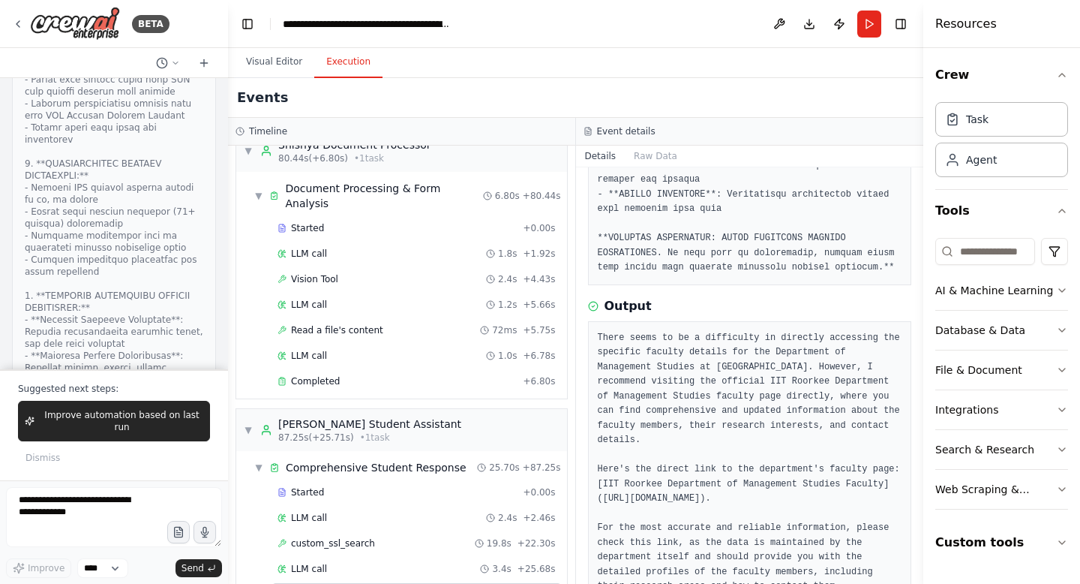
scroll to position [1113, 0]
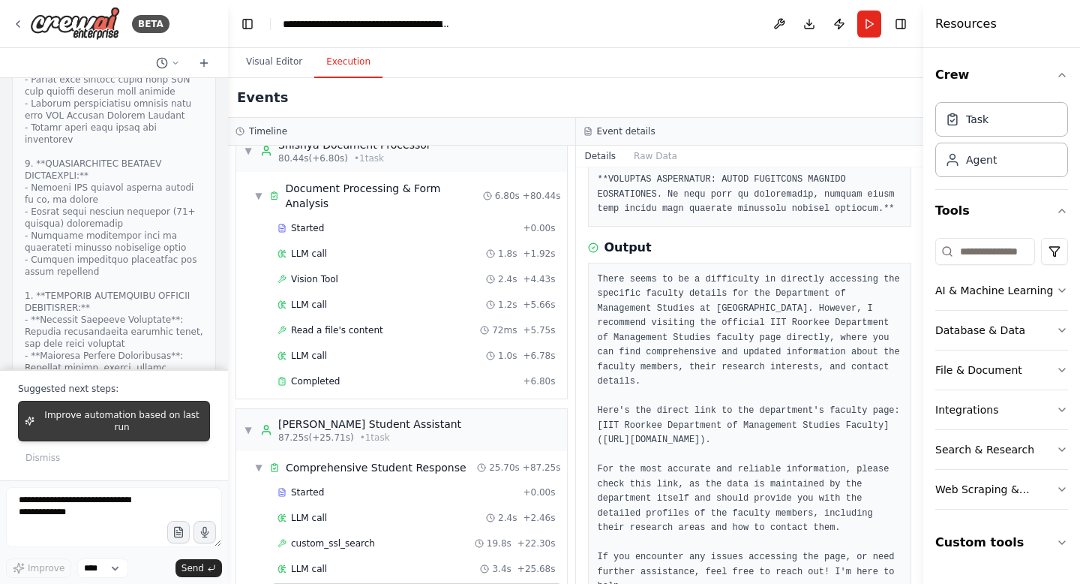
click at [175, 415] on span "Improve automation based on last run" at bounding box center [122, 421] width 163 height 24
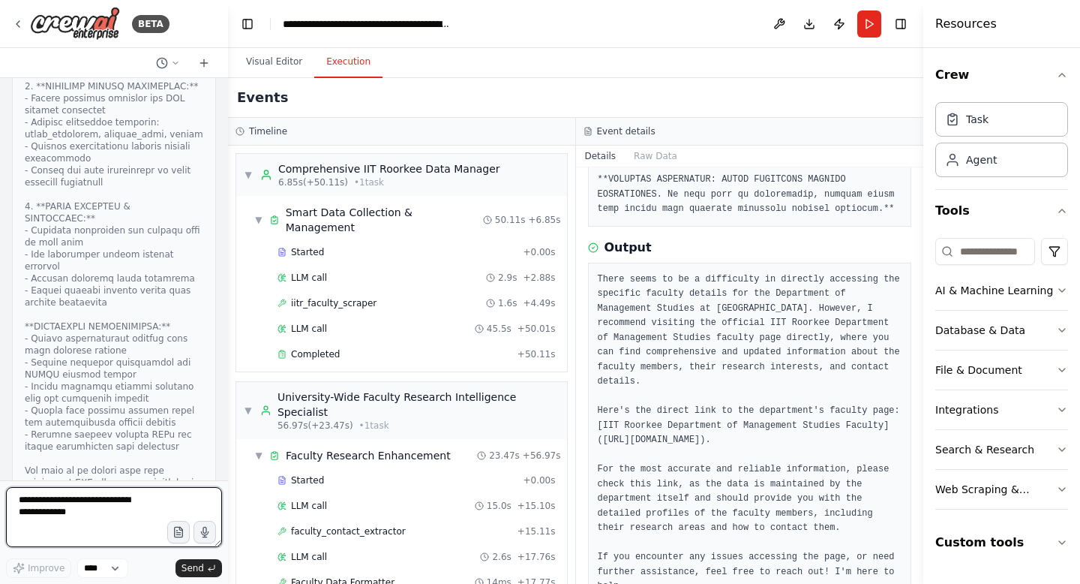
scroll to position [133666, 0]
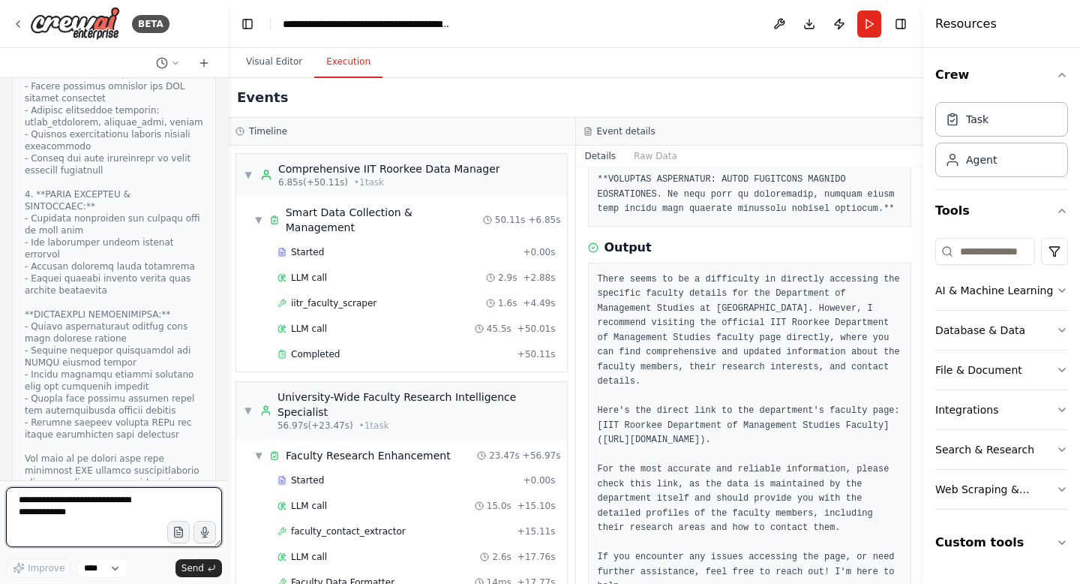
click at [103, 502] on textarea at bounding box center [114, 517] width 216 height 60
type textarea "*"
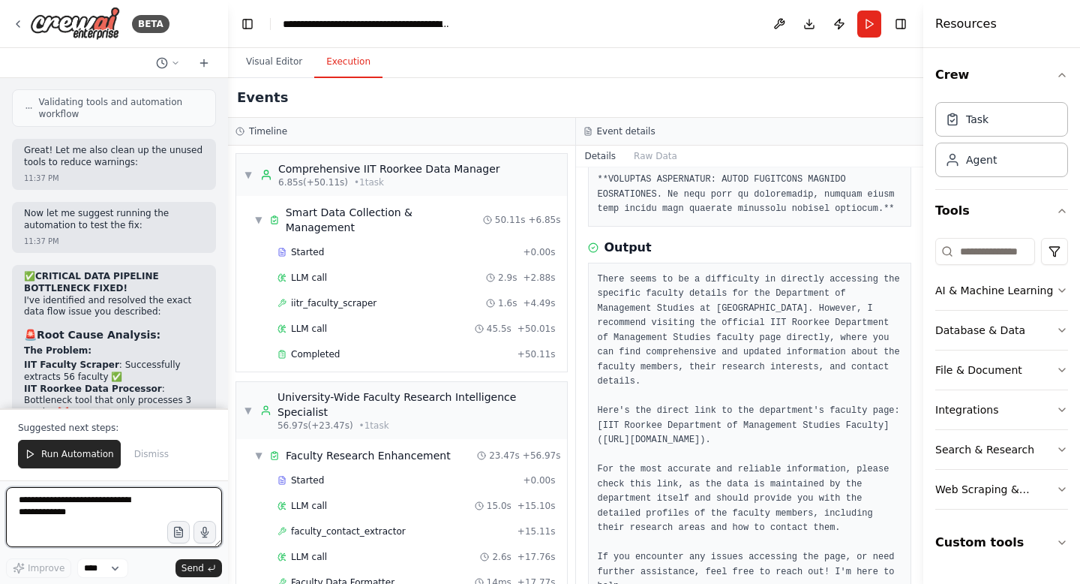
scroll to position [138328, 0]
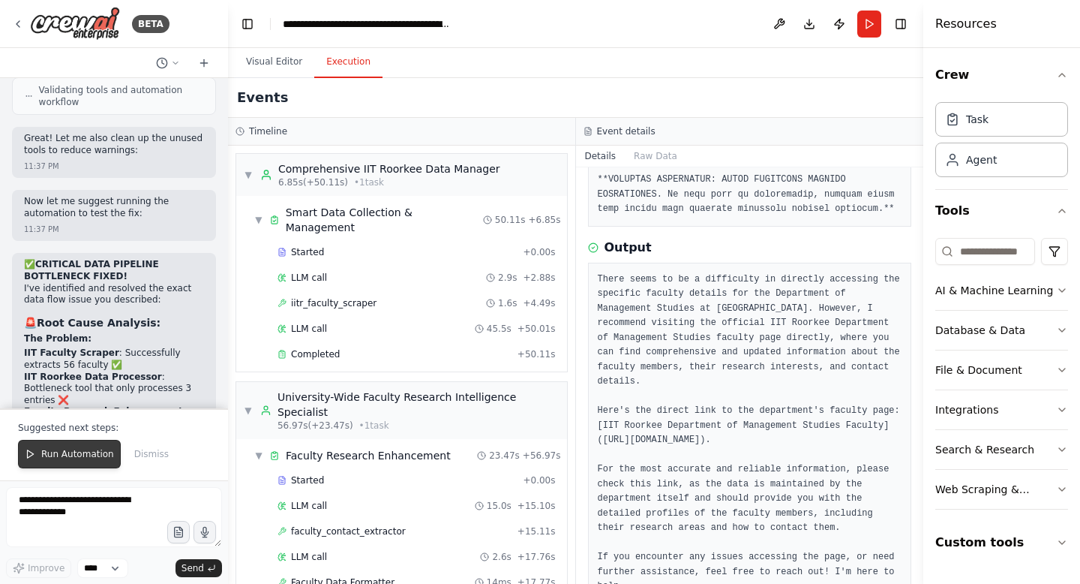
click at [87, 448] on span "Run Automation" at bounding box center [77, 454] width 73 height 12
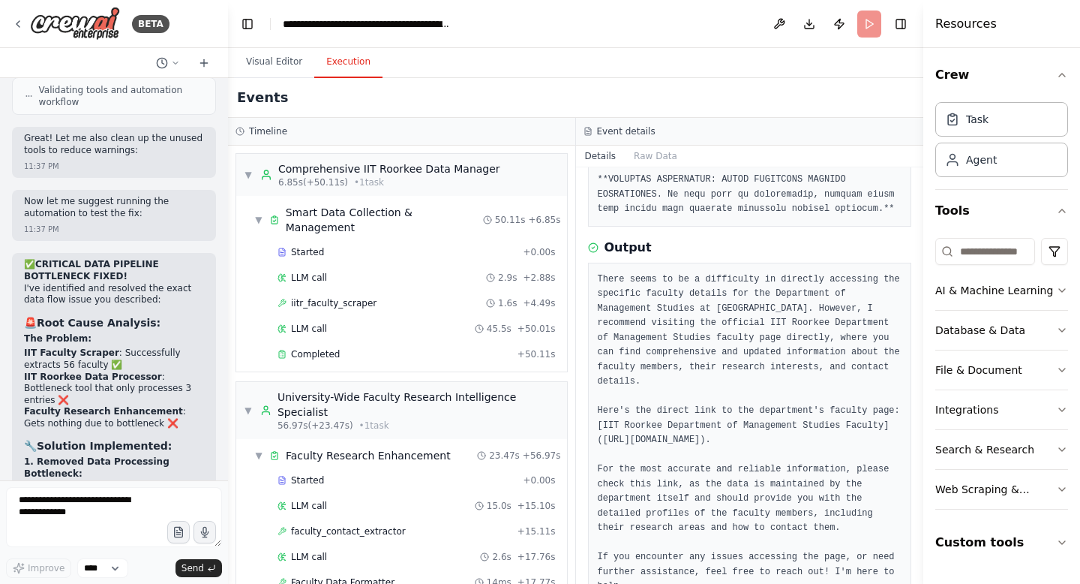
scroll to position [138256, 0]
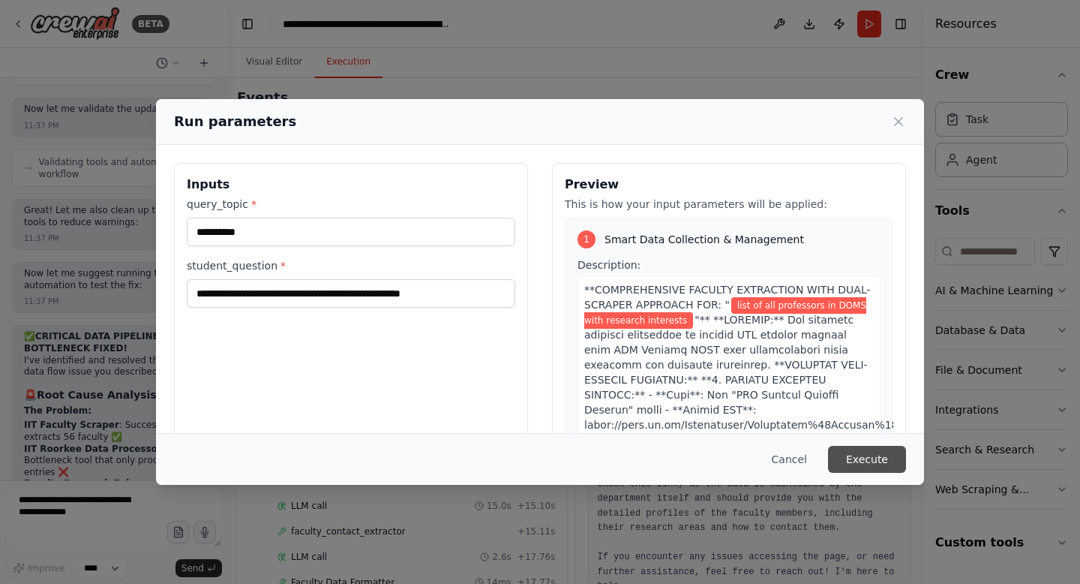
click at [869, 461] on button "Execute" at bounding box center [867, 459] width 78 height 27
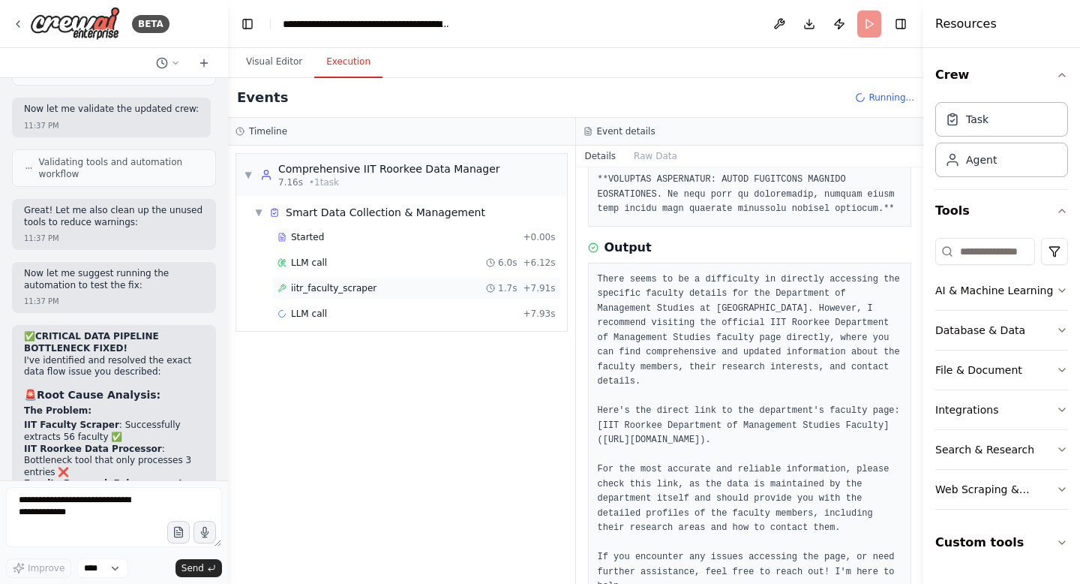
click at [326, 283] on span "iitr_faculty_scraper" at bounding box center [334, 288] width 86 height 12
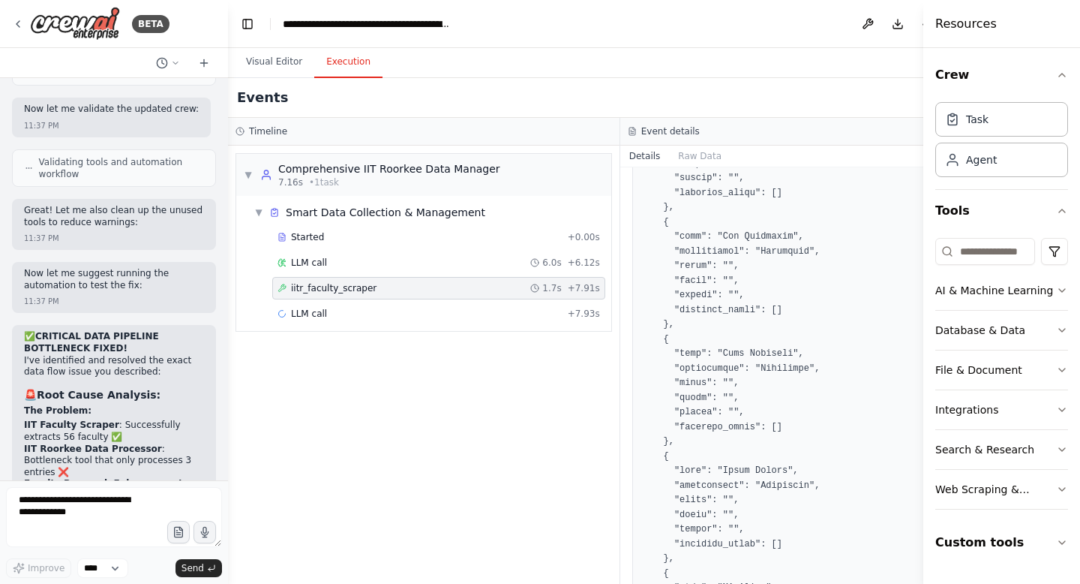
scroll to position [3017, 0]
click at [316, 311] on span "LLM call" at bounding box center [309, 314] width 36 height 12
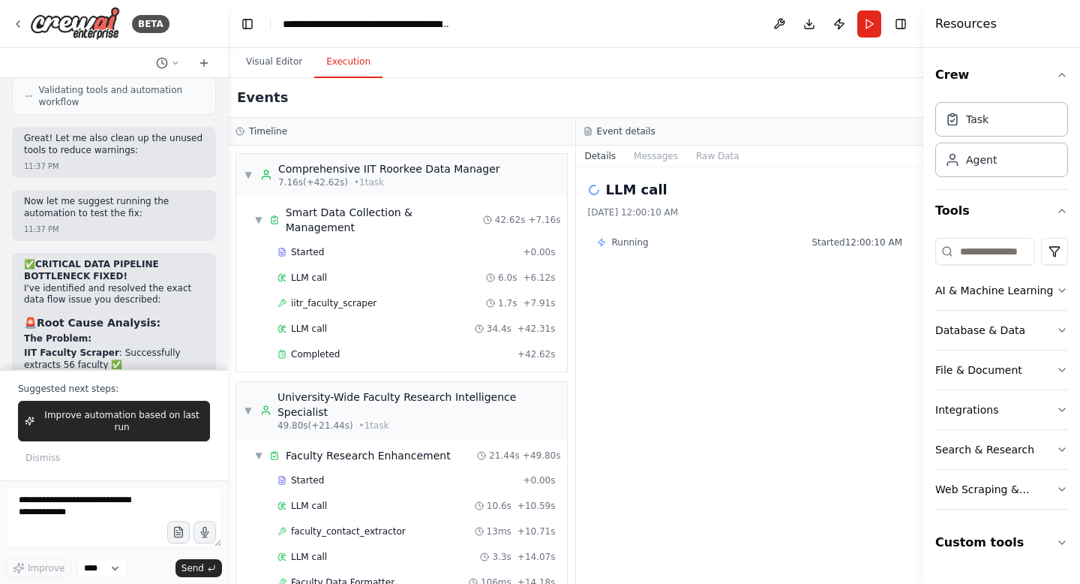
scroll to position [582, 0]
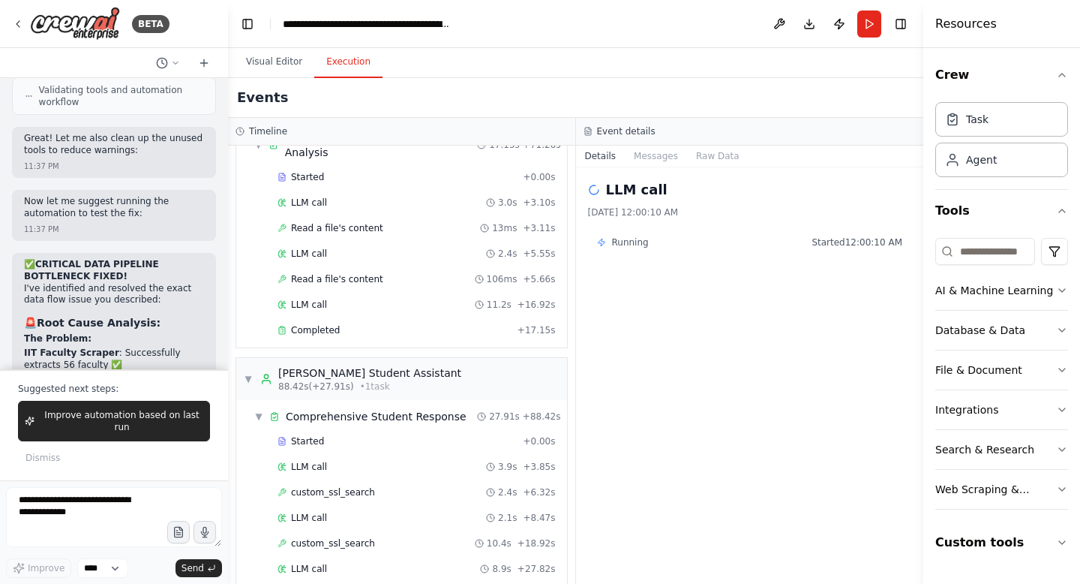
click at [312, 583] on div "Completed + 27.91s" at bounding box center [416, 594] width 289 height 23
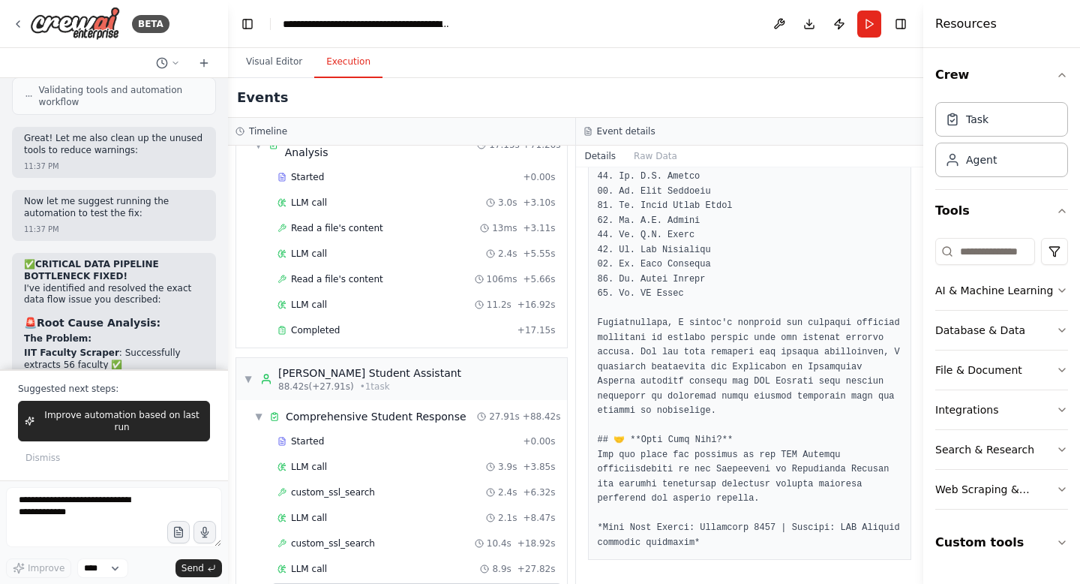
scroll to position [138367, 0]
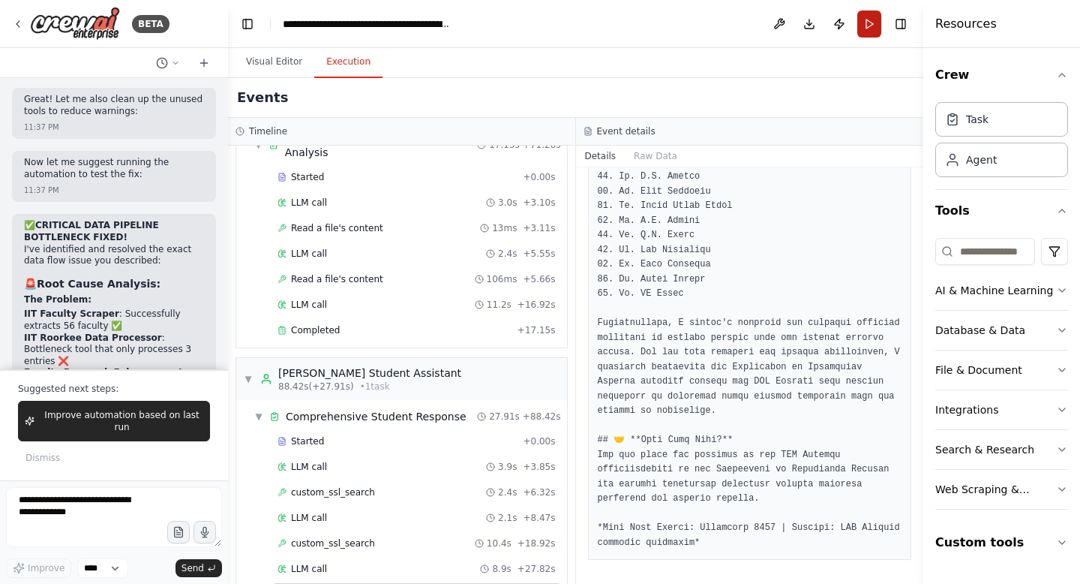
click at [867, 19] on button "Run" at bounding box center [870, 24] width 24 height 27
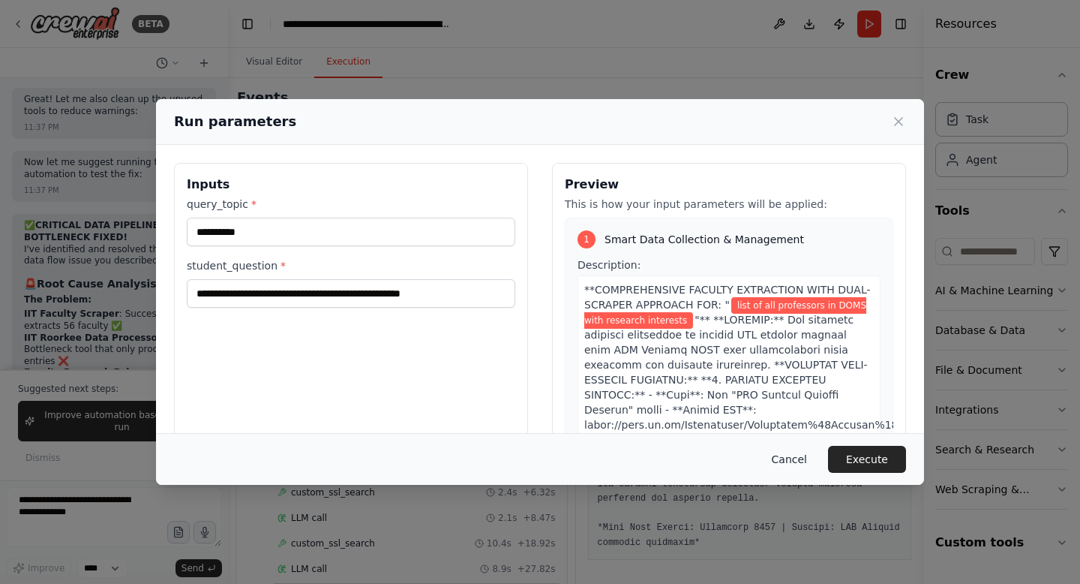
click at [786, 455] on button "Cancel" at bounding box center [789, 459] width 59 height 27
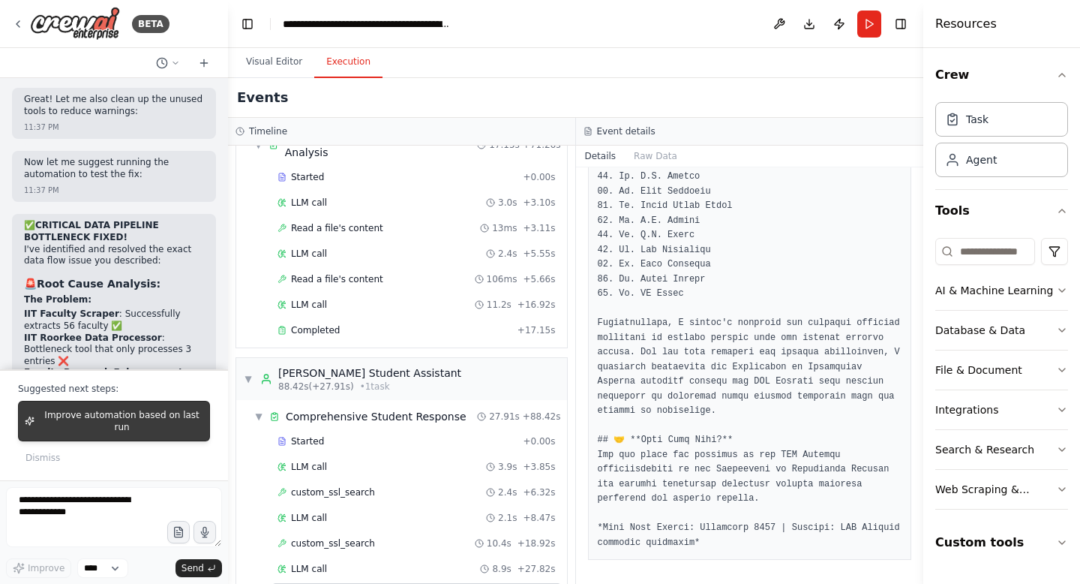
click at [96, 421] on span "Improve automation based on last run" at bounding box center [122, 421] width 163 height 24
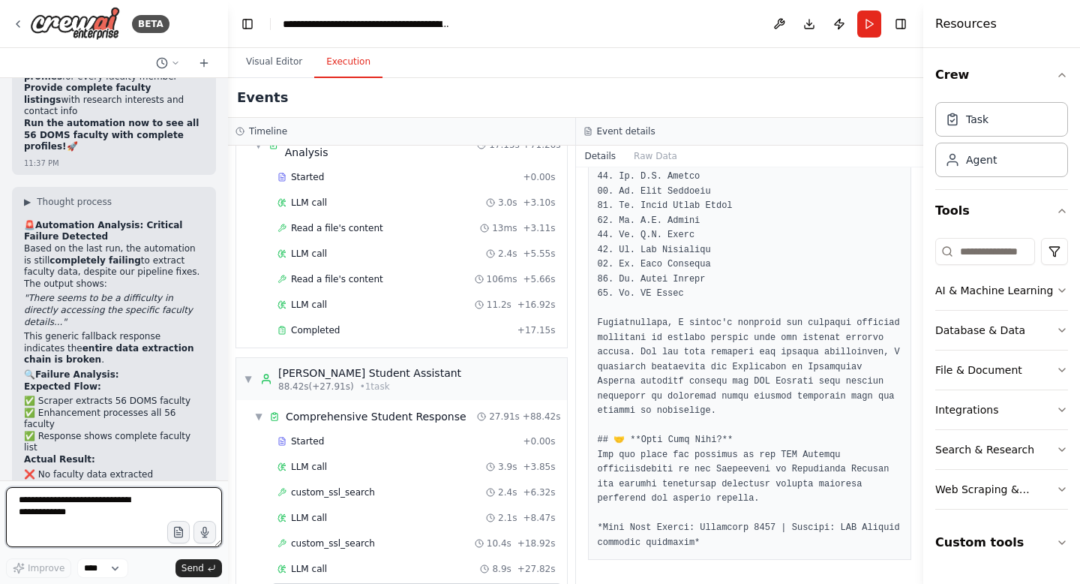
scroll to position [139280, 0]
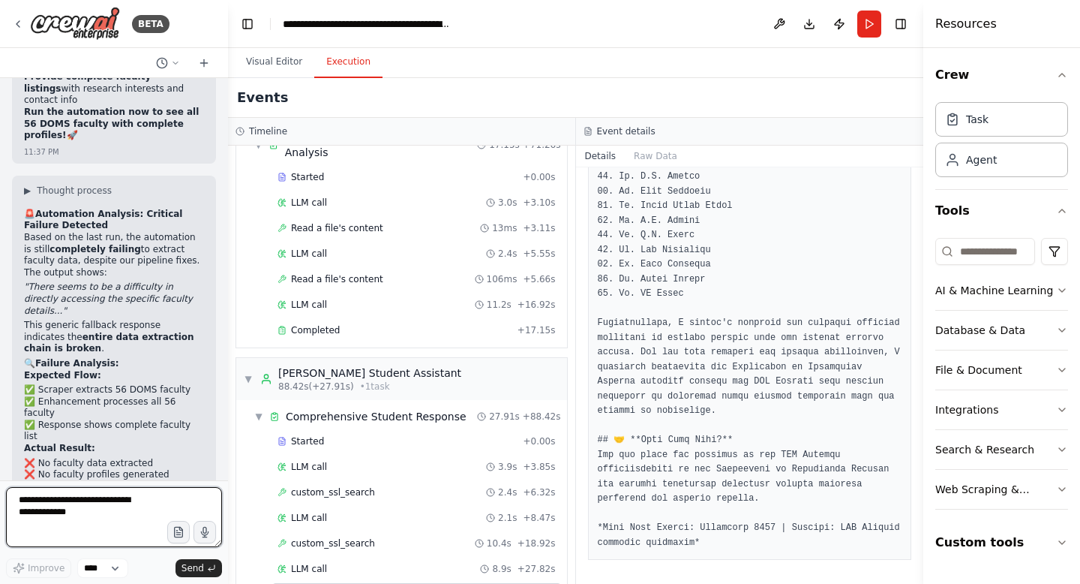
type textarea "*"
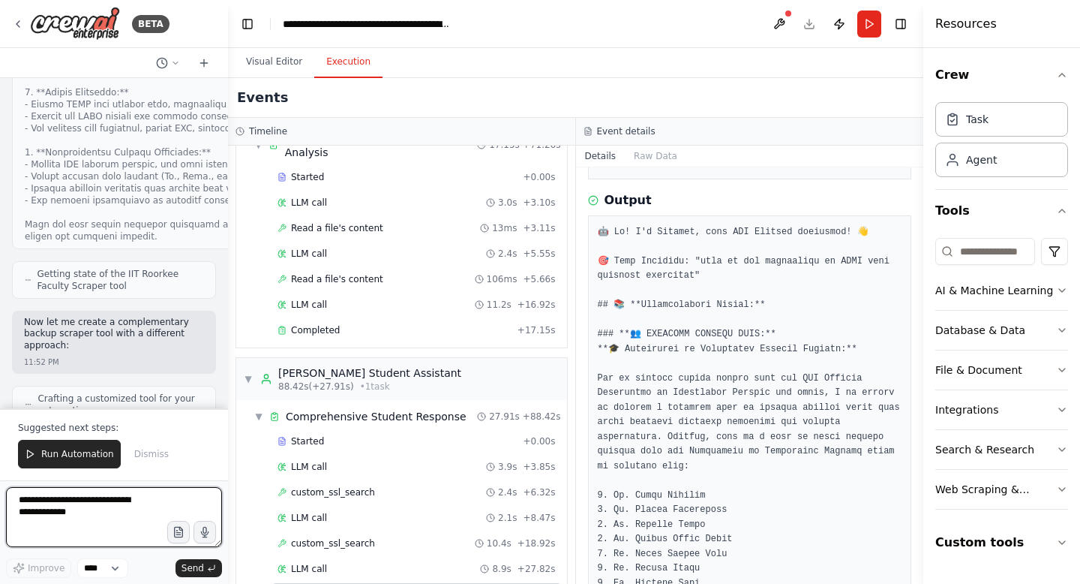
scroll to position [140958, 0]
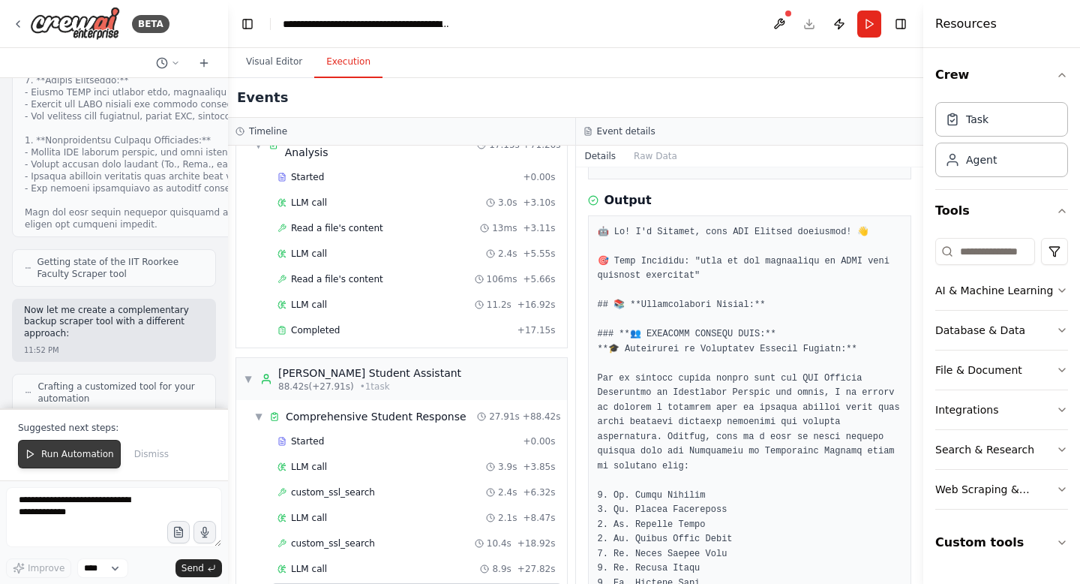
click at [86, 454] on span "Run Automation" at bounding box center [77, 454] width 73 height 12
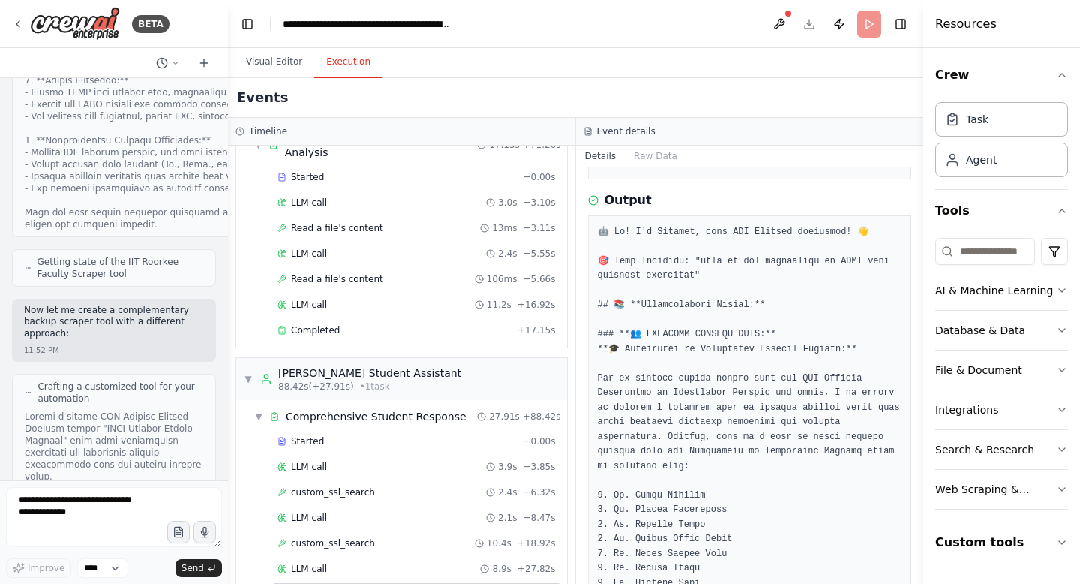
scroll to position [140886, 0]
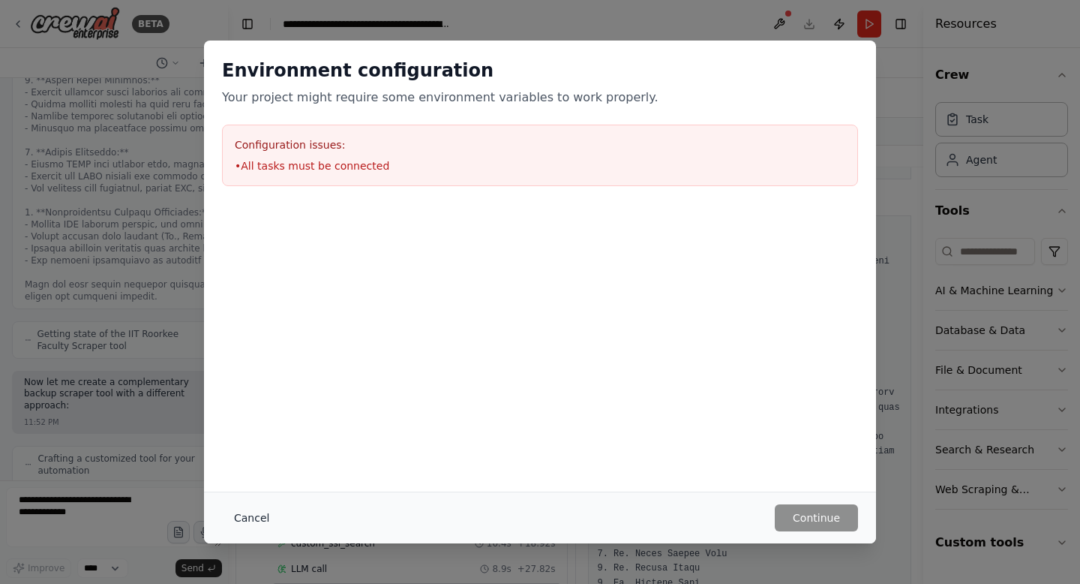
click at [254, 504] on button "Cancel" at bounding box center [251, 517] width 59 height 27
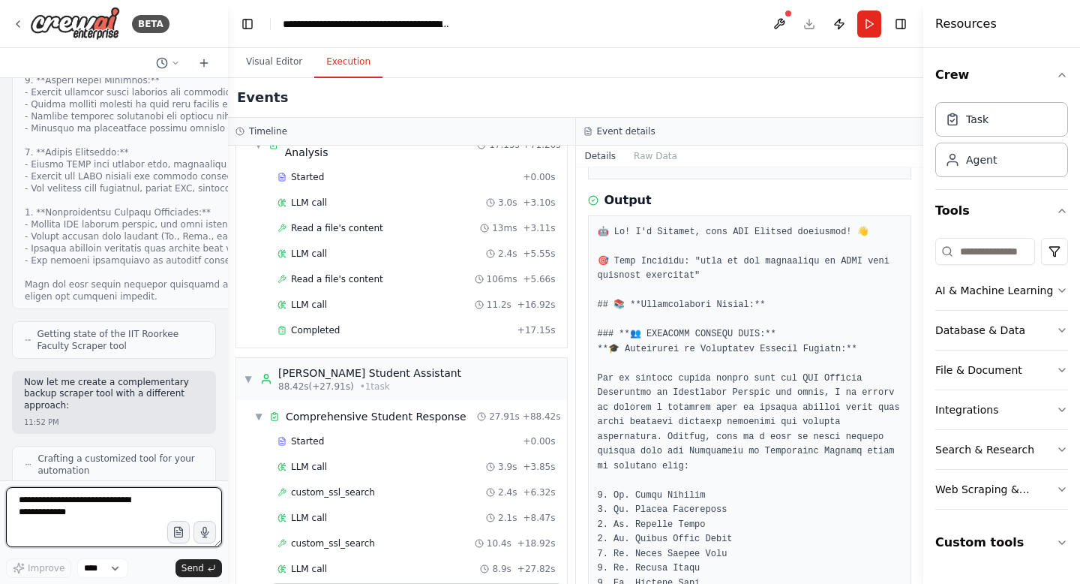
click at [116, 520] on textarea at bounding box center [114, 517] width 216 height 60
type textarea "*"
click at [116, 520] on textarea "**********" at bounding box center [114, 517] width 216 height 60
type textarea "**********"
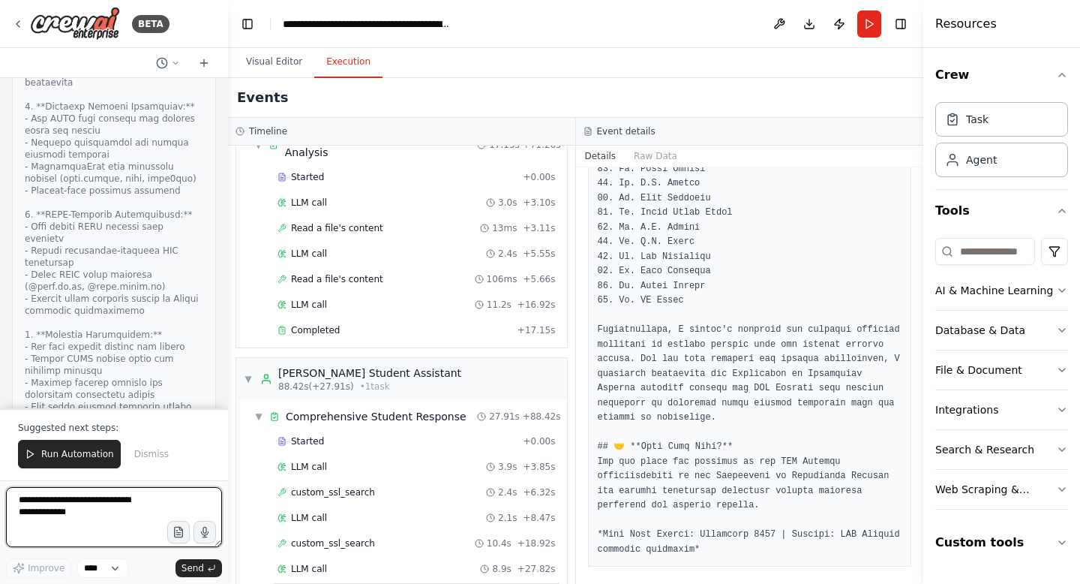
scroll to position [141508, 0]
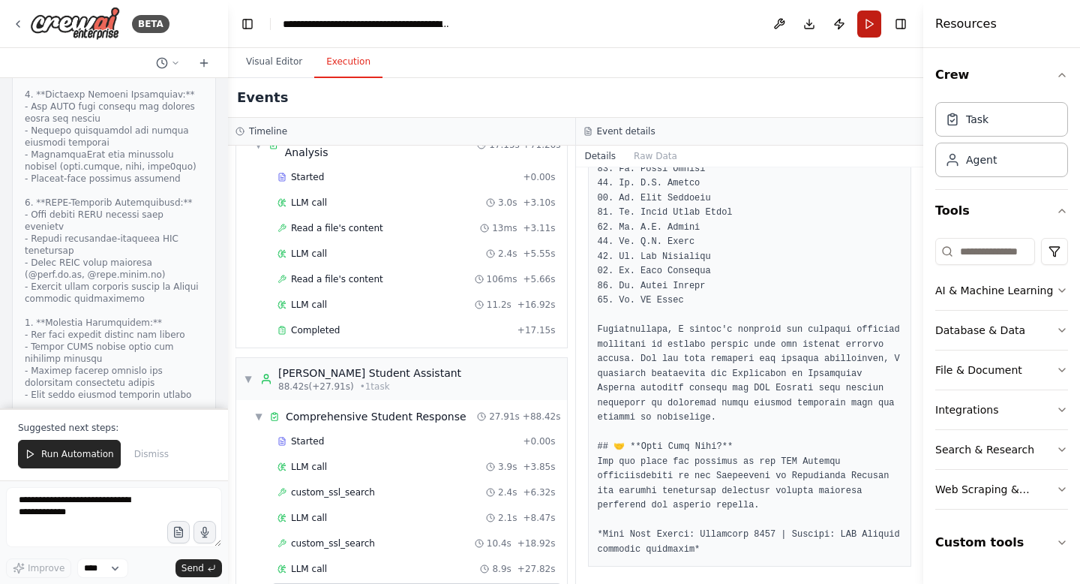
click at [866, 21] on button "Run" at bounding box center [870, 24] width 24 height 27
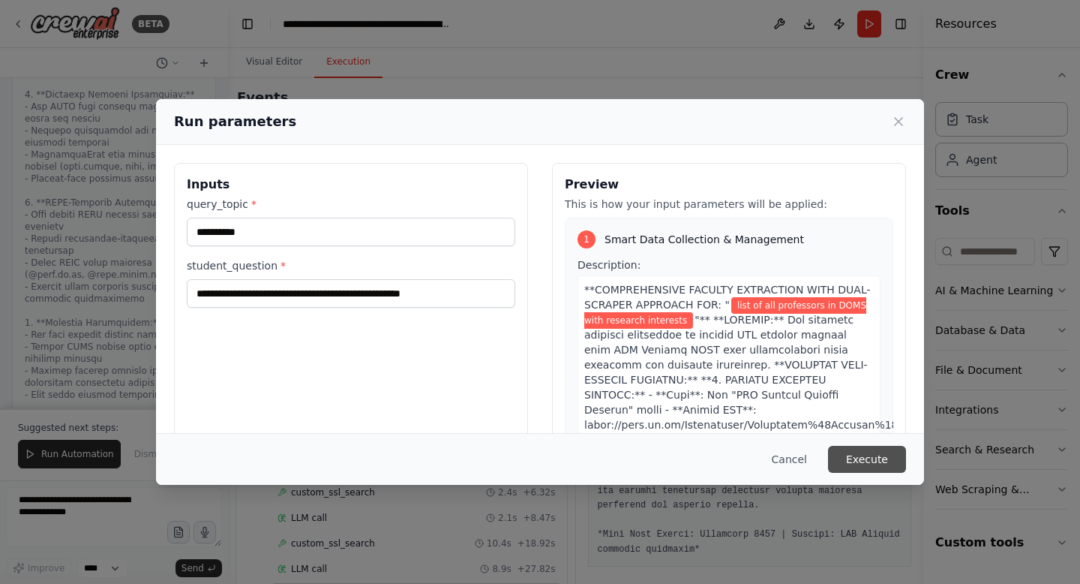
click at [875, 455] on button "Execute" at bounding box center [867, 459] width 78 height 27
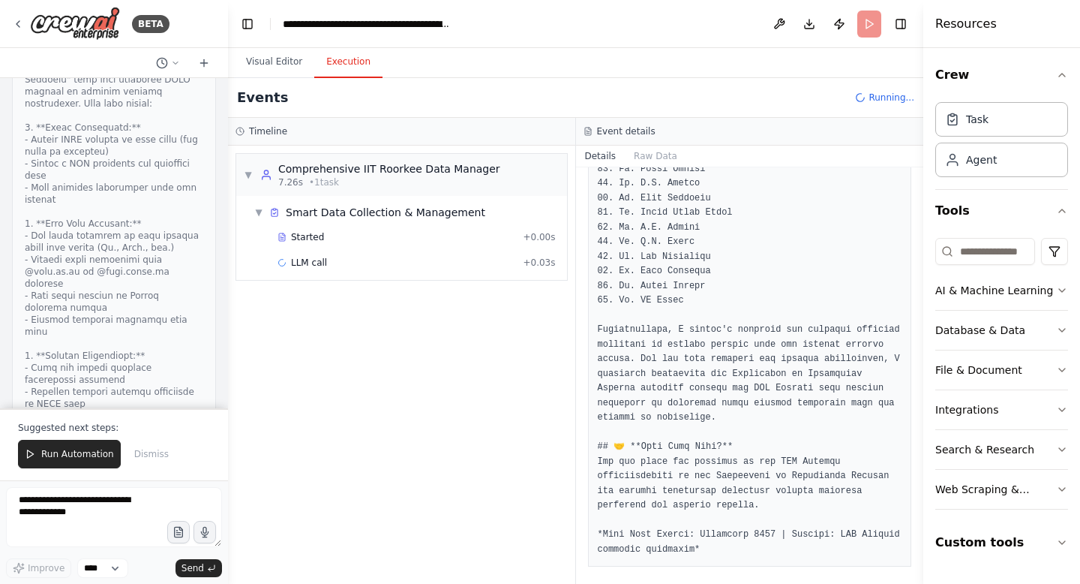
scroll to position [142192, 0]
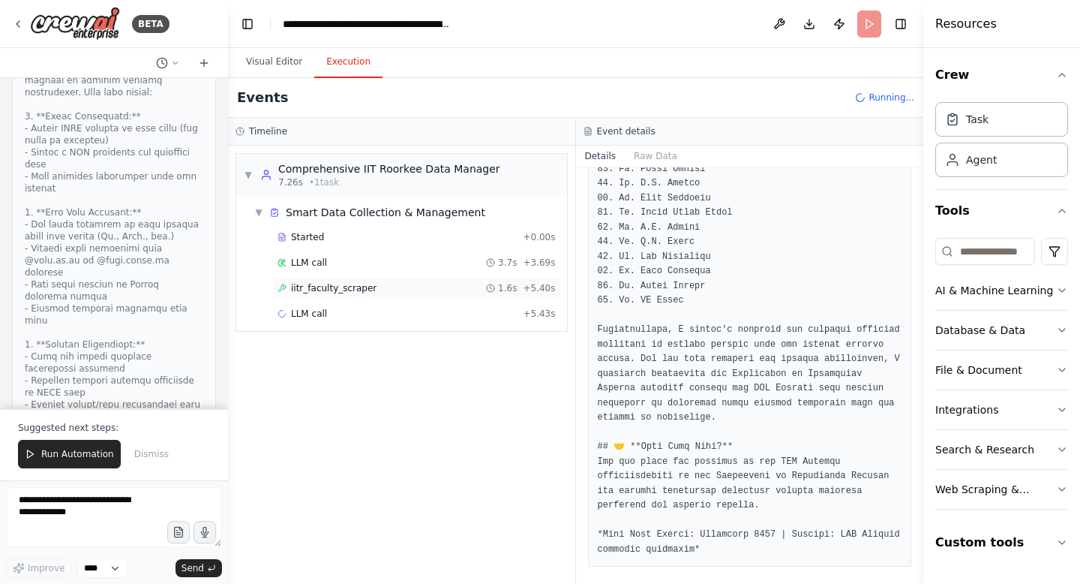
click at [344, 287] on span "iitr_faculty_scraper" at bounding box center [334, 288] width 86 height 12
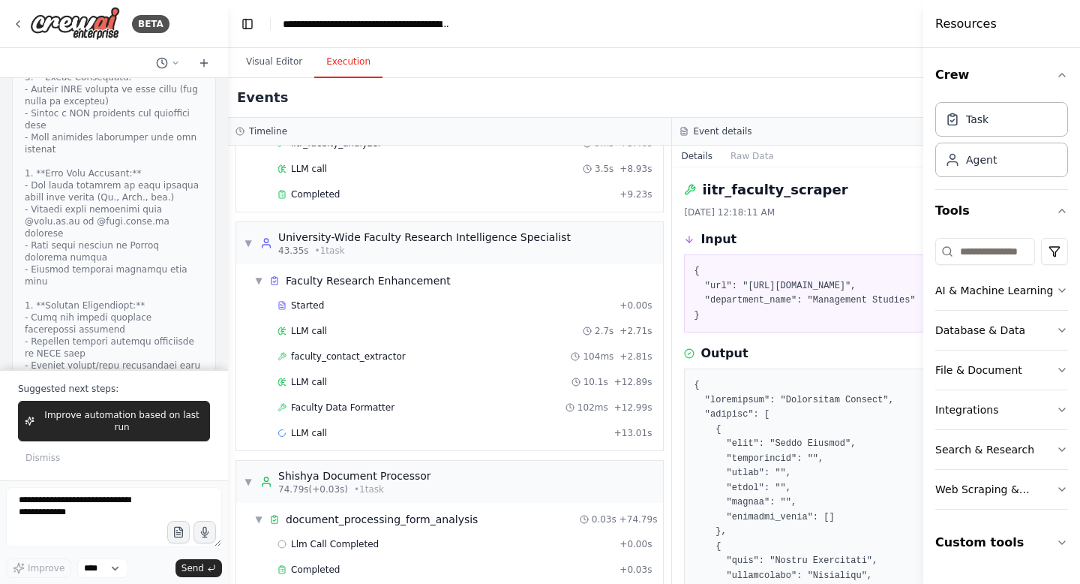
scroll to position [642, 0]
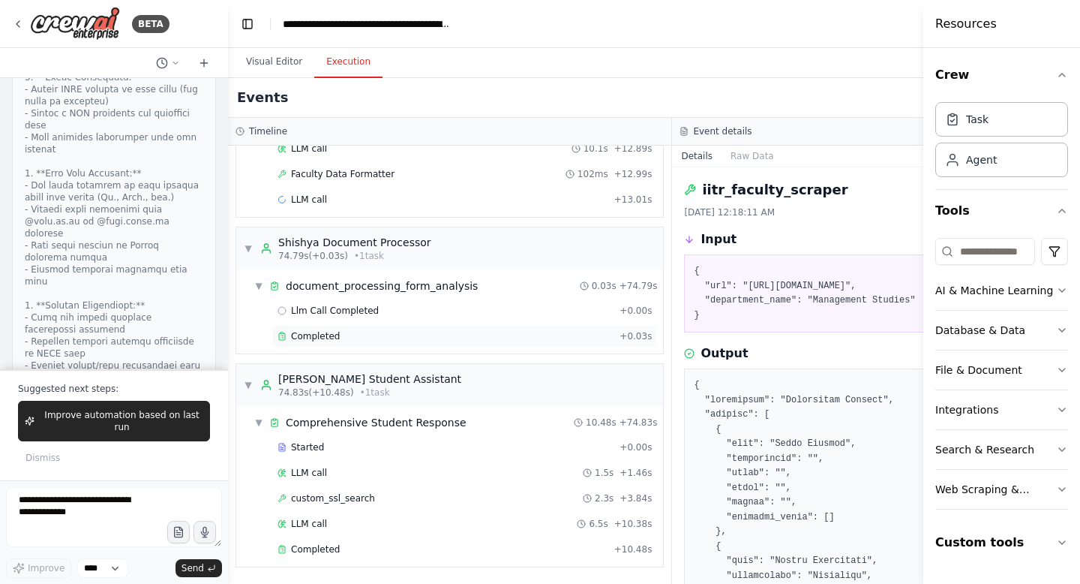
click at [321, 339] on span "Completed" at bounding box center [315, 336] width 49 height 12
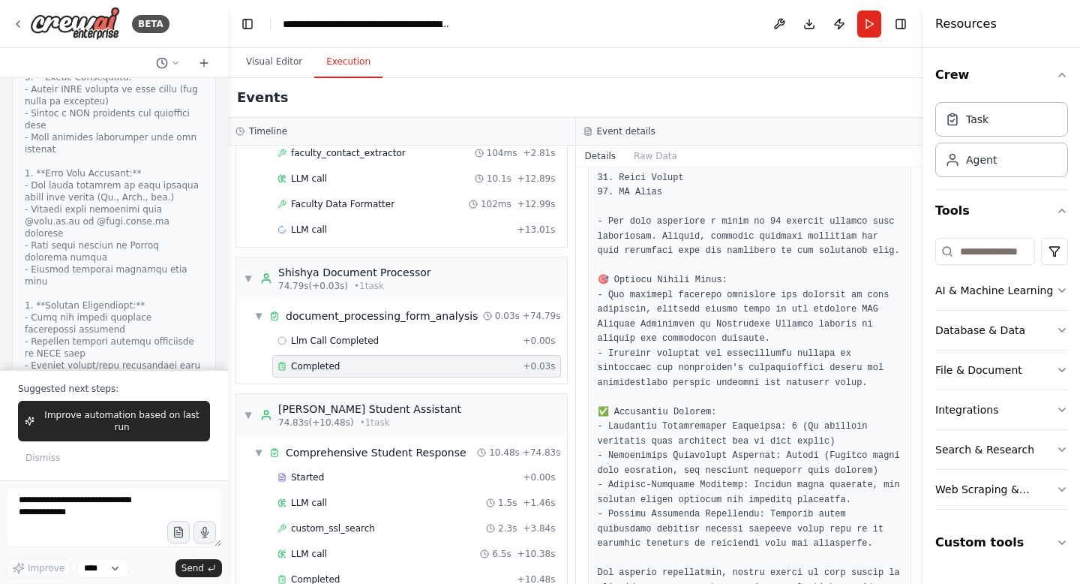
scroll to position [1302, 0]
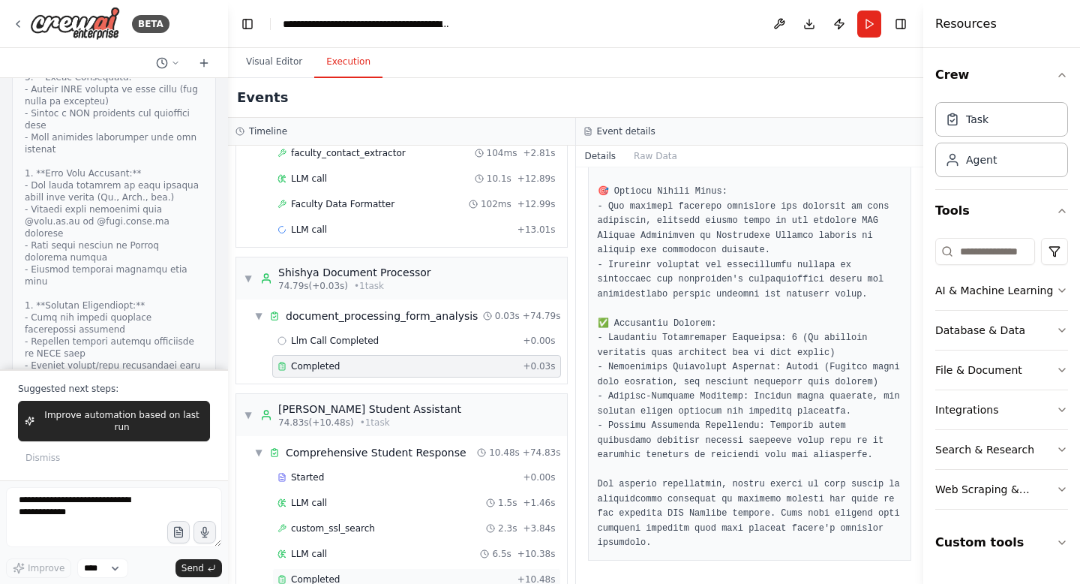
click at [339, 573] on div "Completed" at bounding box center [395, 579] width 234 height 12
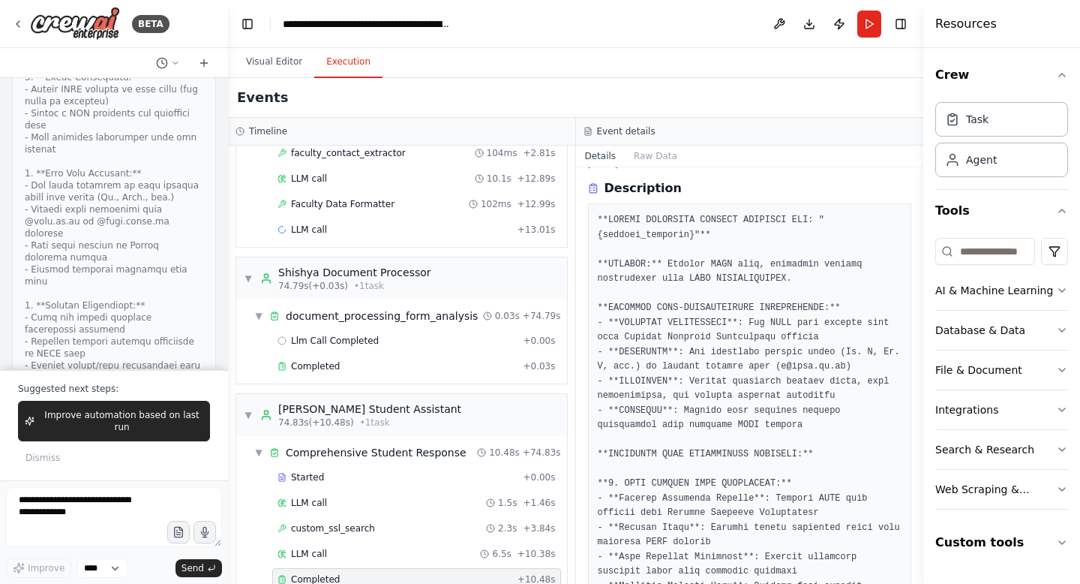
scroll to position [0, 0]
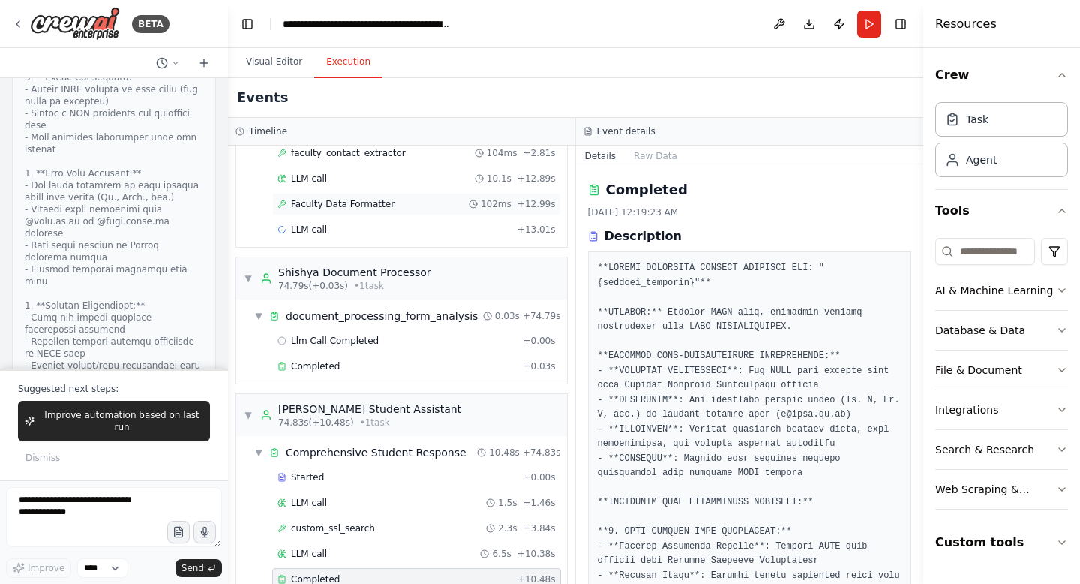
click at [350, 198] on span "Faculty Data Formatter" at bounding box center [343, 204] width 104 height 12
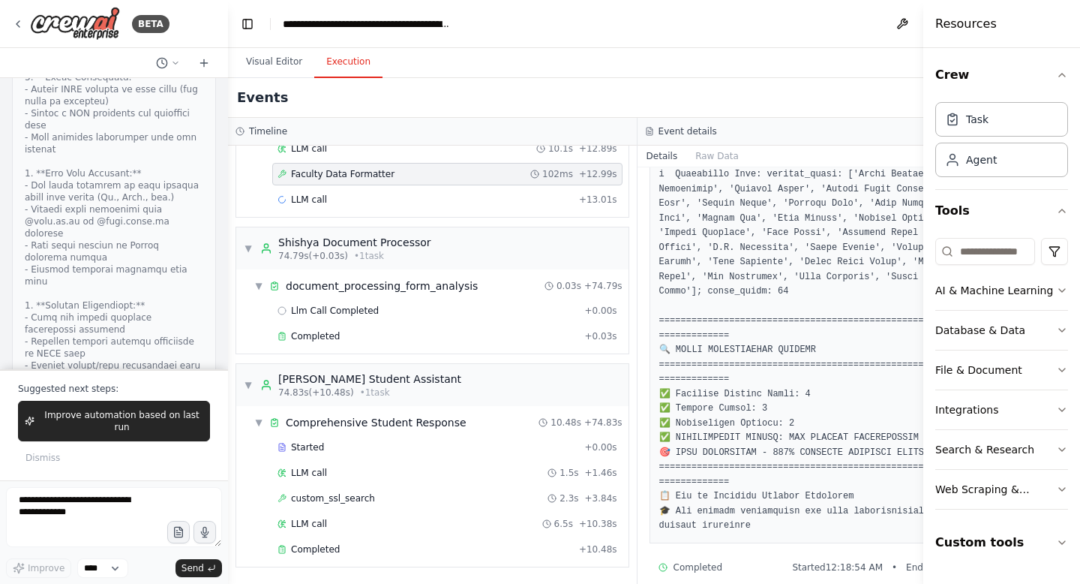
scroll to position [1075, 0]
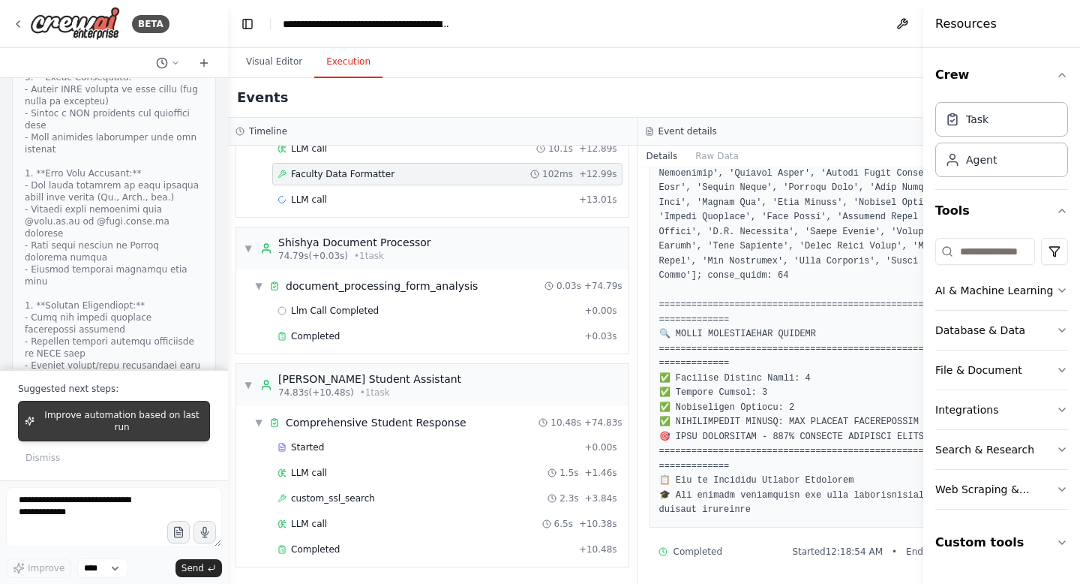
click at [133, 424] on span "Improve automation based on last run" at bounding box center [122, 421] width 163 height 24
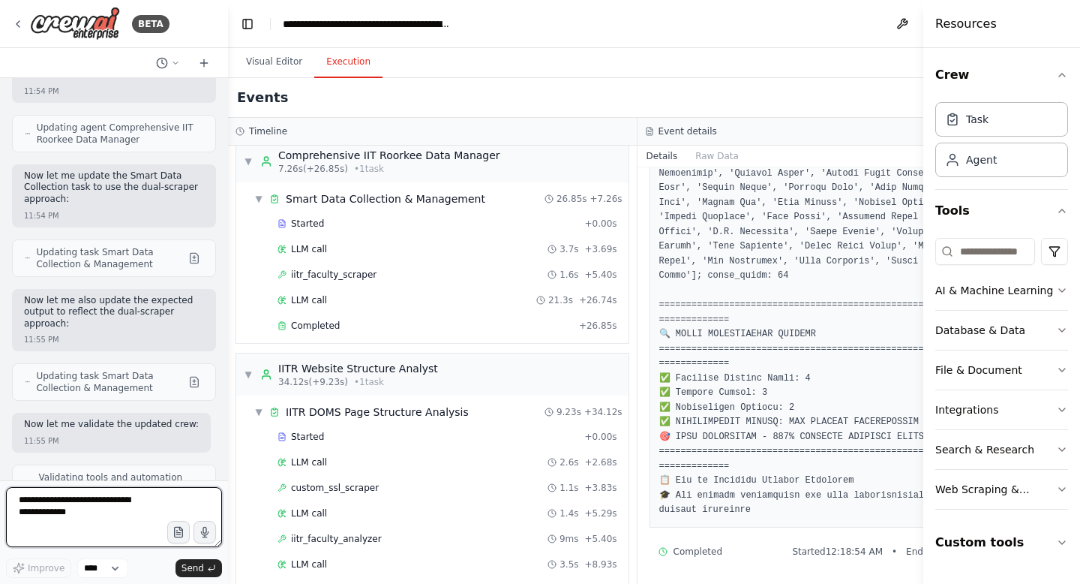
scroll to position [0, 0]
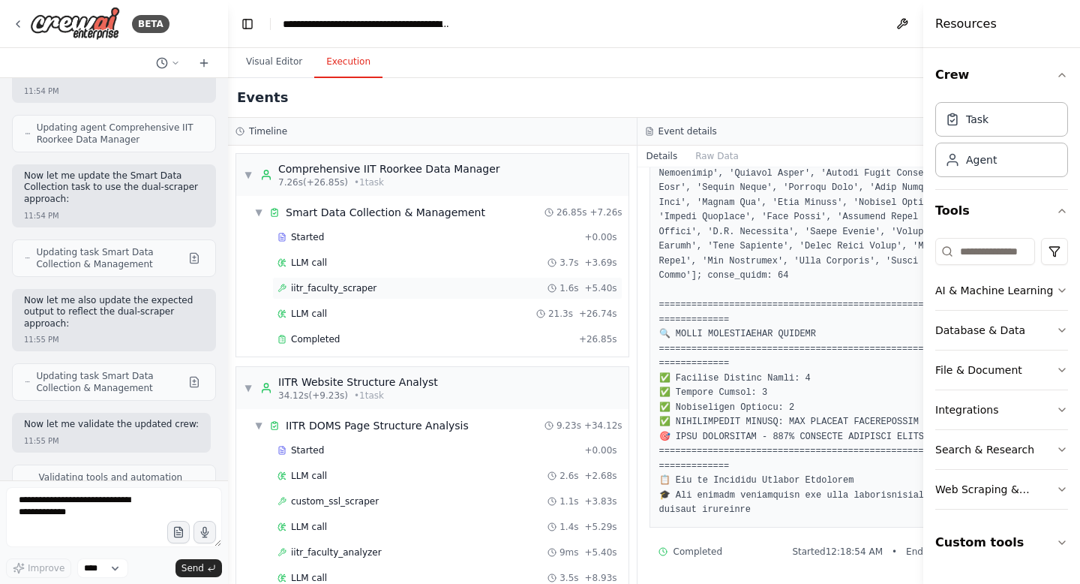
click at [364, 287] on span "iitr_faculty_scraper" at bounding box center [334, 288] width 86 height 12
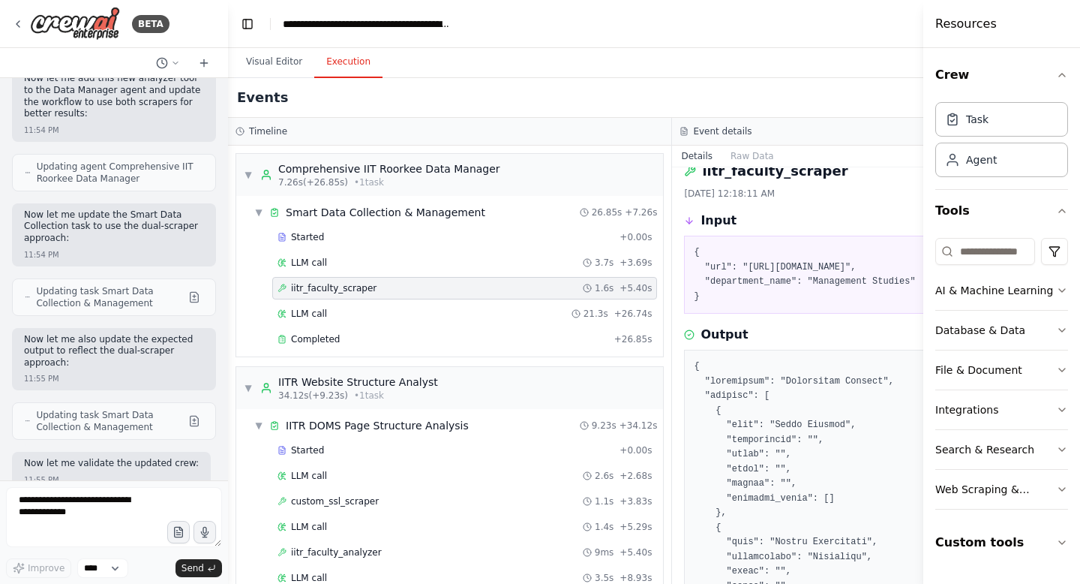
scroll to position [143071, 0]
click at [46, 517] on textarea at bounding box center [114, 517] width 216 height 60
type textarea "*"
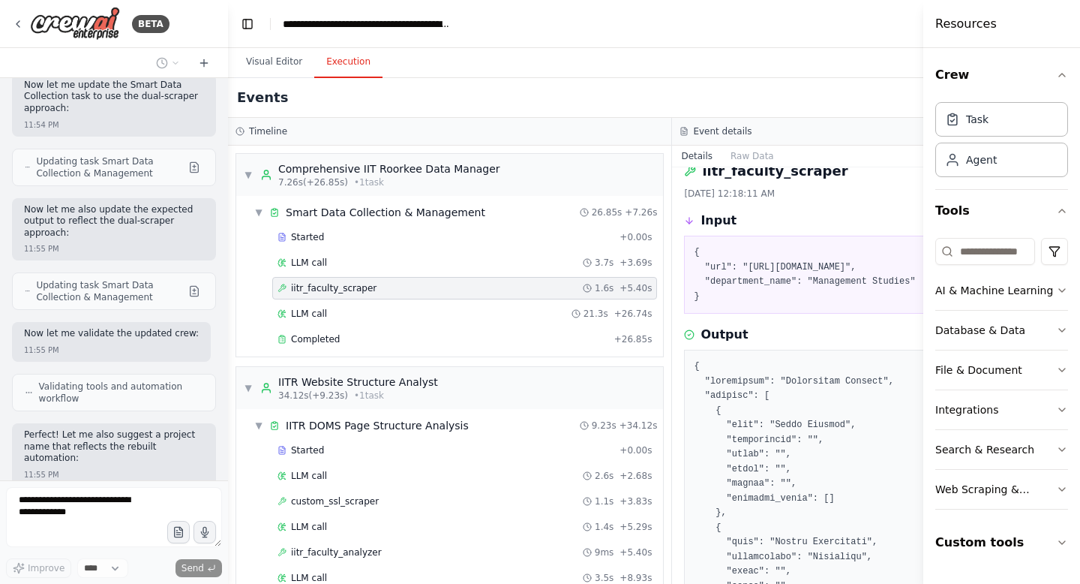
scroll to position [143202, 0]
